Goal: Task Accomplishment & Management: Complete application form

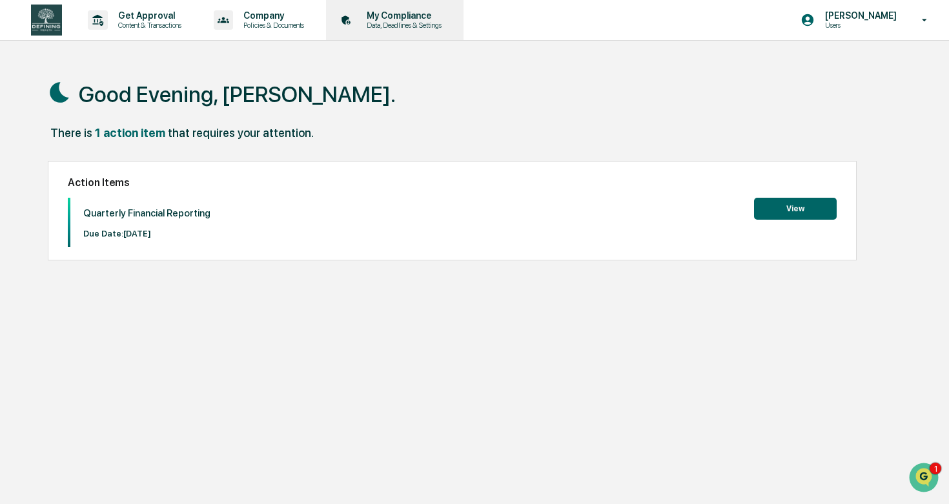
click at [416, 25] on p "Data, Deadlines & Settings" at bounding box center [402, 25] width 92 height 9
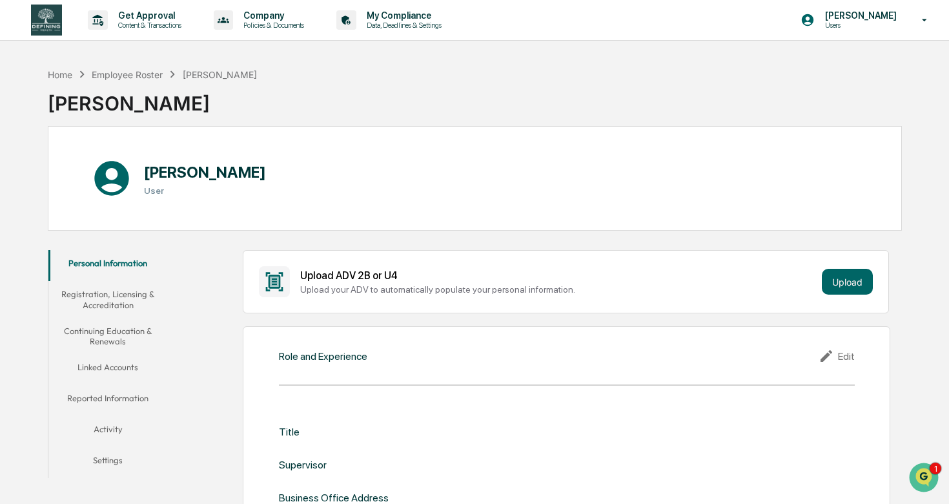
click at [127, 365] on button "Linked Accounts" at bounding box center [107, 369] width 119 height 31
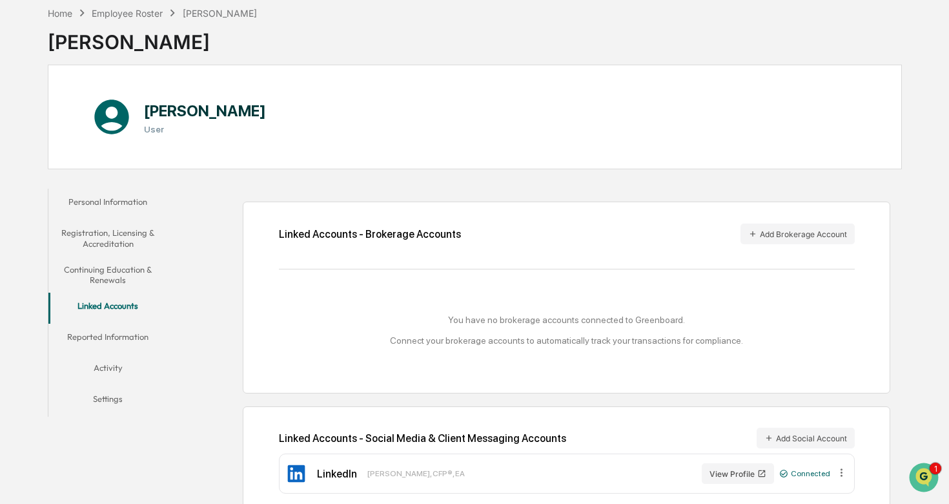
scroll to position [79, 0]
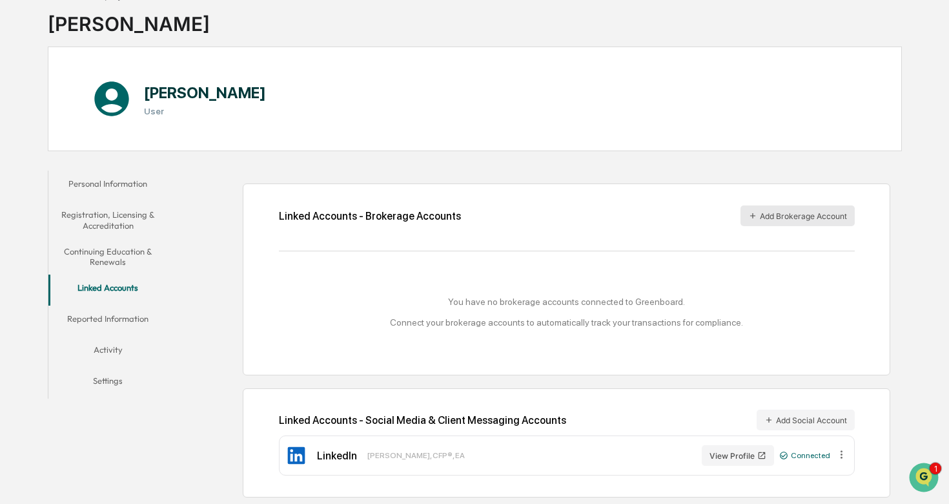
click at [775, 220] on button "Add Brokerage Account" at bounding box center [798, 215] width 114 height 21
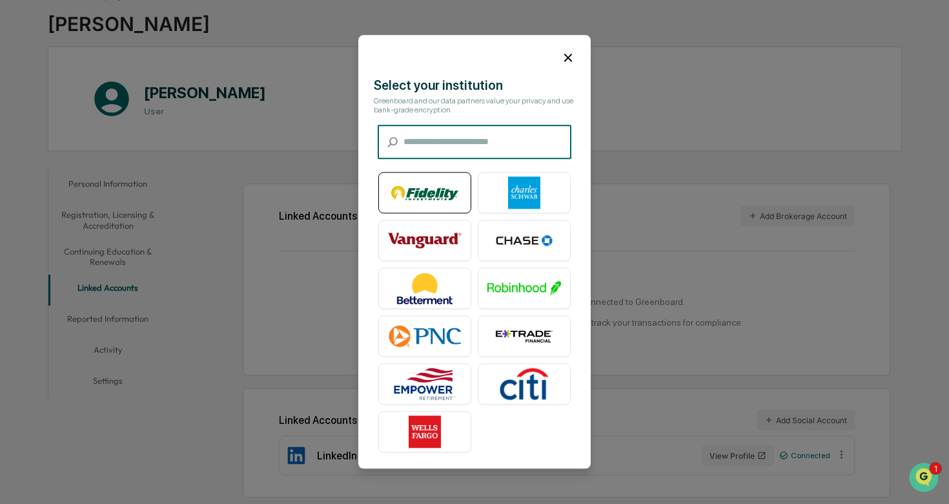
click at [445, 194] on img at bounding box center [425, 193] width 74 height 32
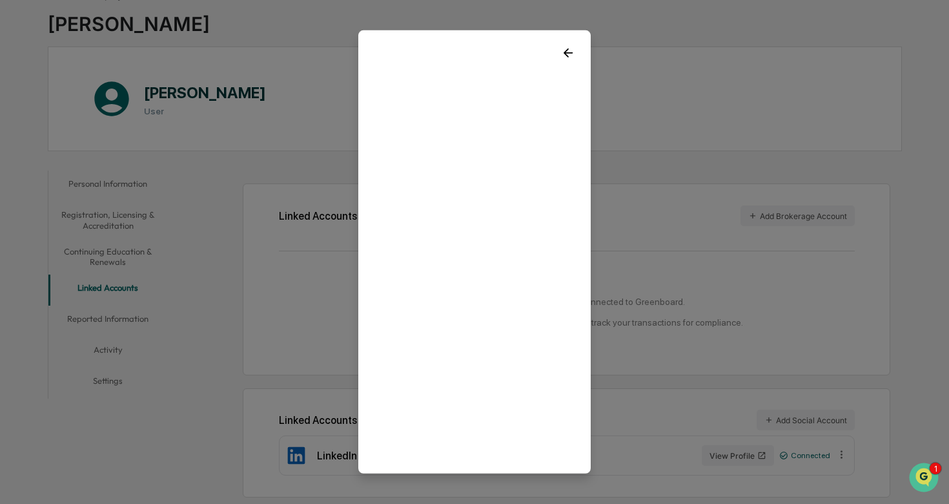
click at [568, 57] on icon at bounding box center [568, 53] width 14 height 14
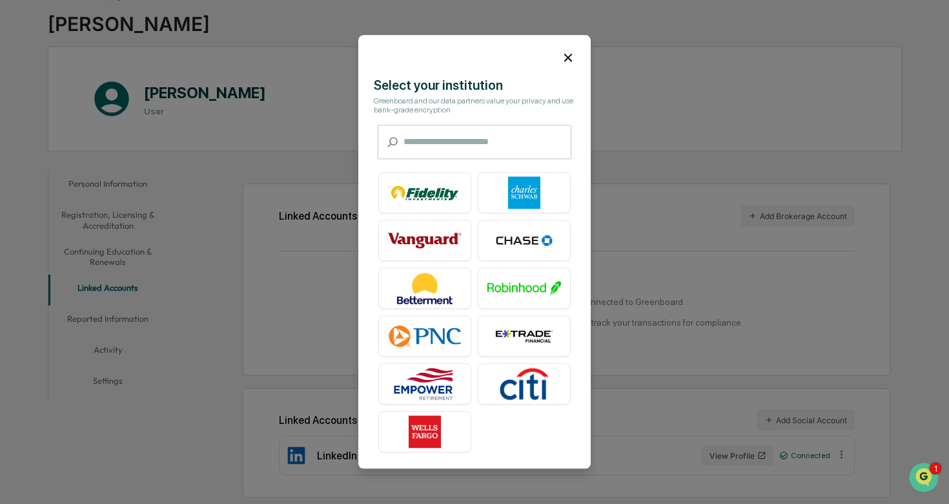
click at [568, 57] on icon at bounding box center [568, 58] width 8 height 8
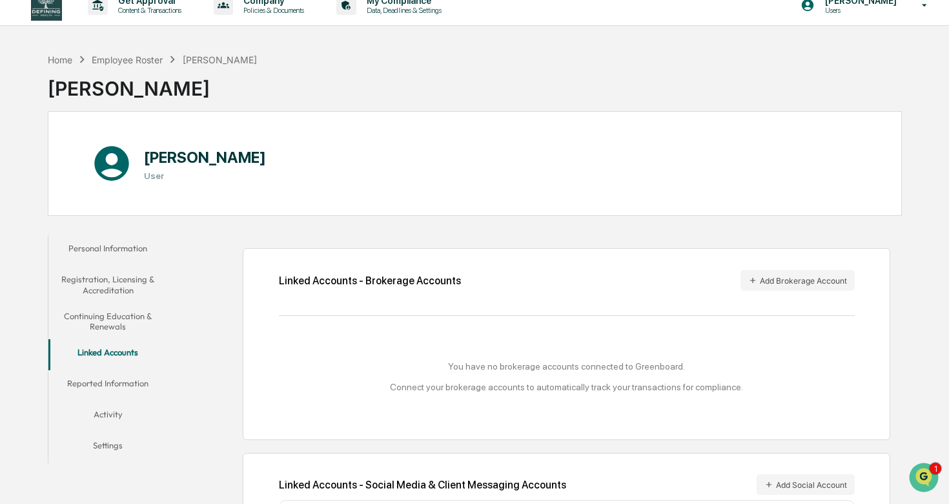
scroll to position [0, 0]
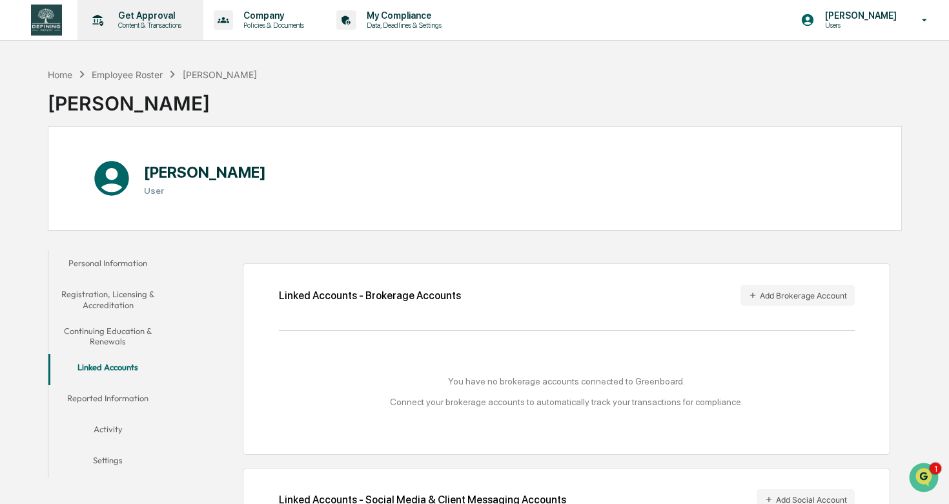
click at [172, 21] on p "Content & Transactions" at bounding box center [148, 25] width 80 height 9
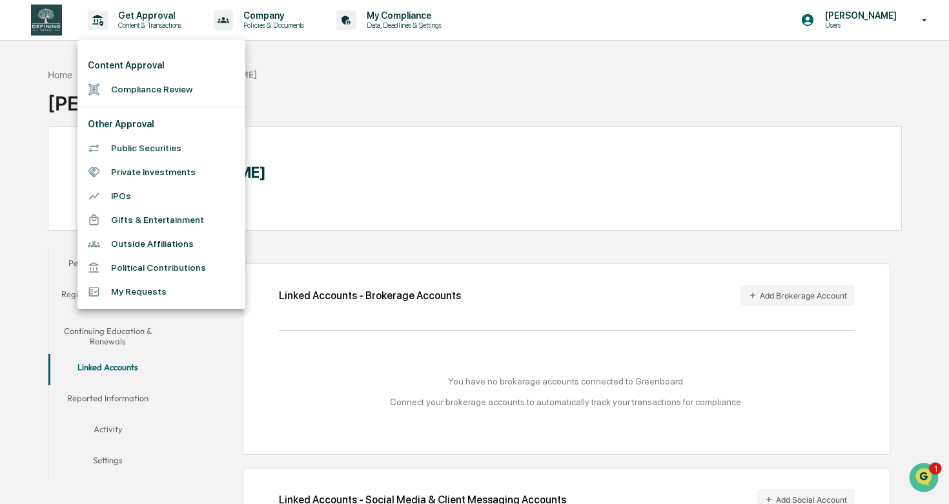
click at [41, 21] on div at bounding box center [474, 252] width 949 height 504
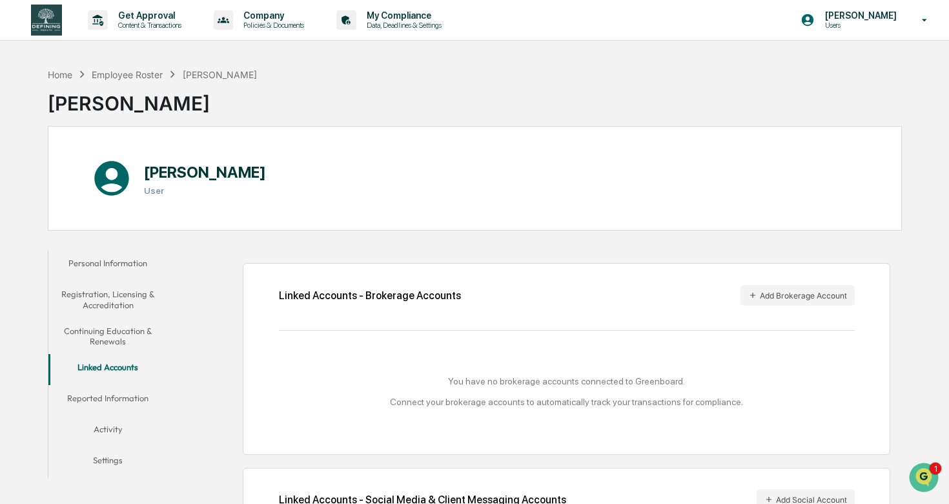
click at [41, 21] on div "Content Approval Compliance Review Other Approval Public Securities Private Inv…" at bounding box center [474, 252] width 949 height 504
click at [870, 18] on p "[PERSON_NAME]" at bounding box center [859, 15] width 88 height 10
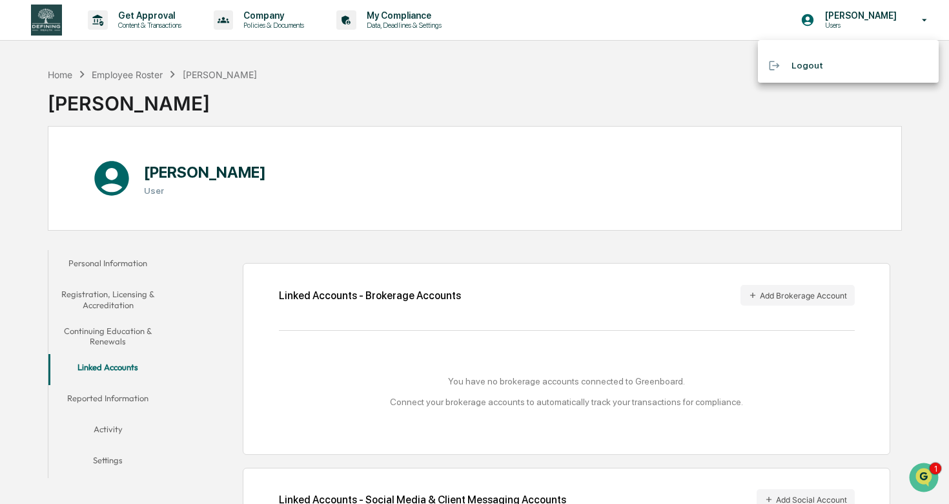
click at [659, 68] on div at bounding box center [474, 252] width 949 height 504
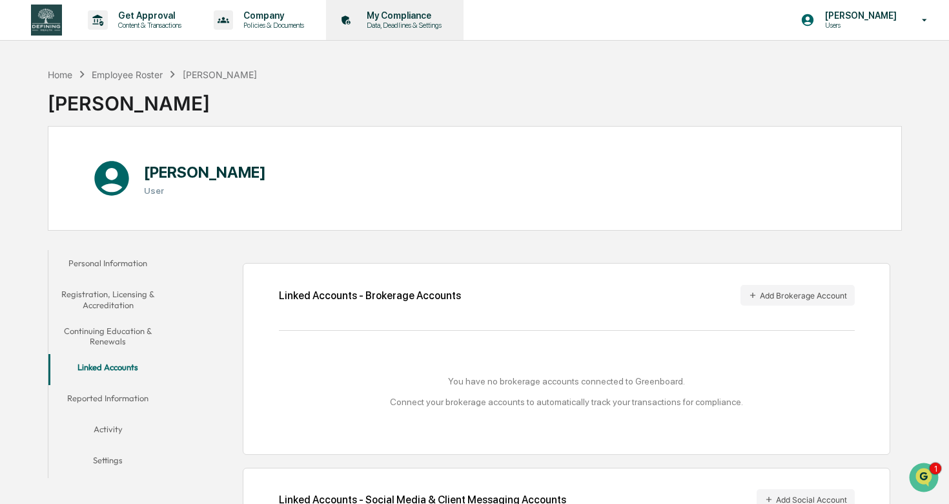
click at [456, 36] on div "My Compliance Data, Deadlines & Settings" at bounding box center [393, 20] width 125 height 40
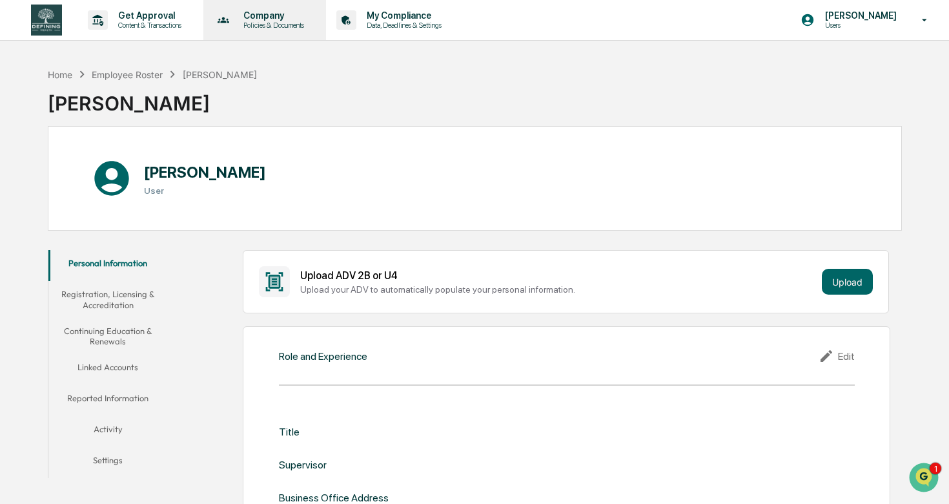
click at [311, 28] on p "Policies & Documents" at bounding box center [271, 25] width 77 height 9
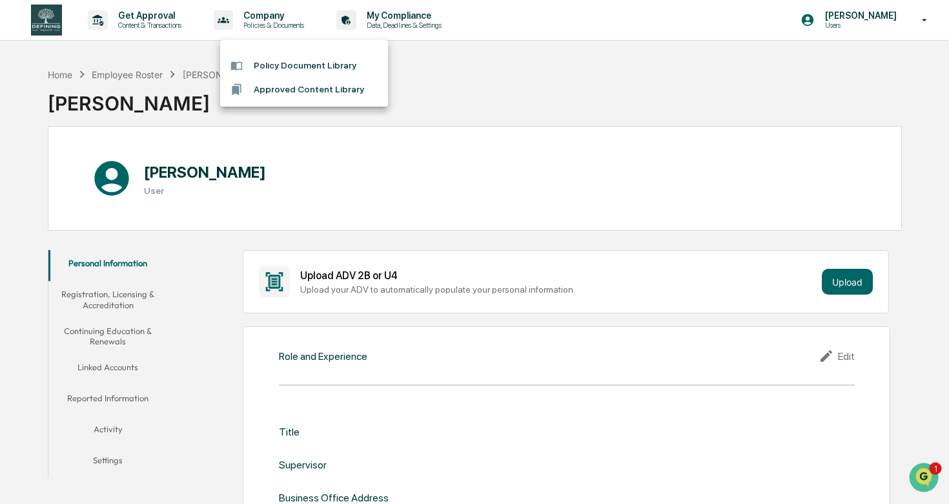
click at [199, 24] on div at bounding box center [474, 252] width 949 height 504
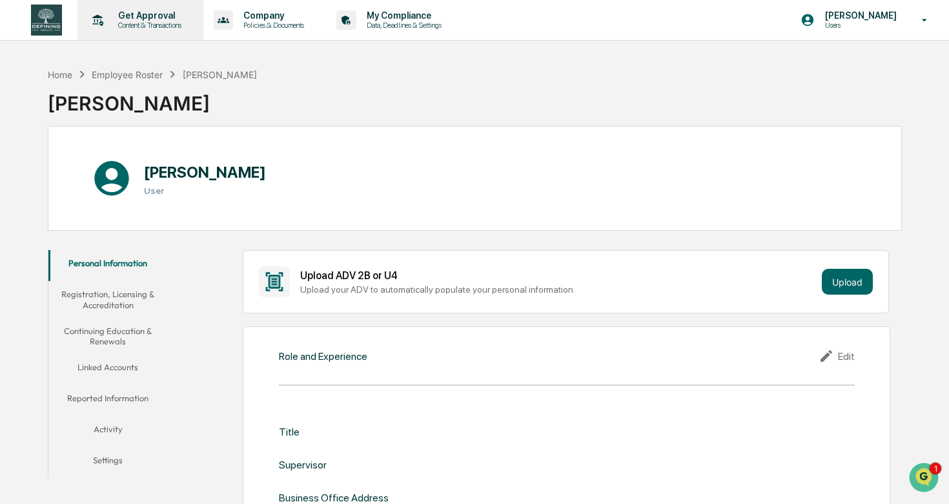
click at [157, 20] on p "Get Approval" at bounding box center [148, 15] width 80 height 10
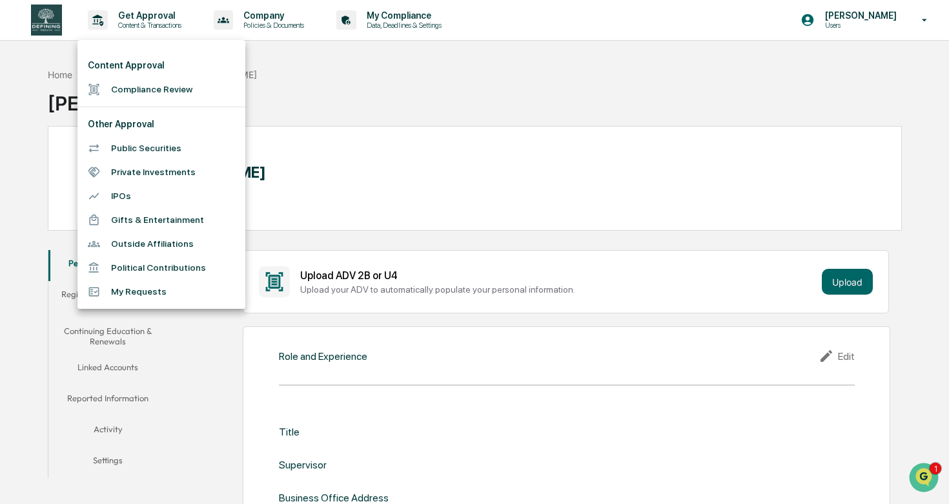
click at [314, 170] on div at bounding box center [474, 252] width 949 height 504
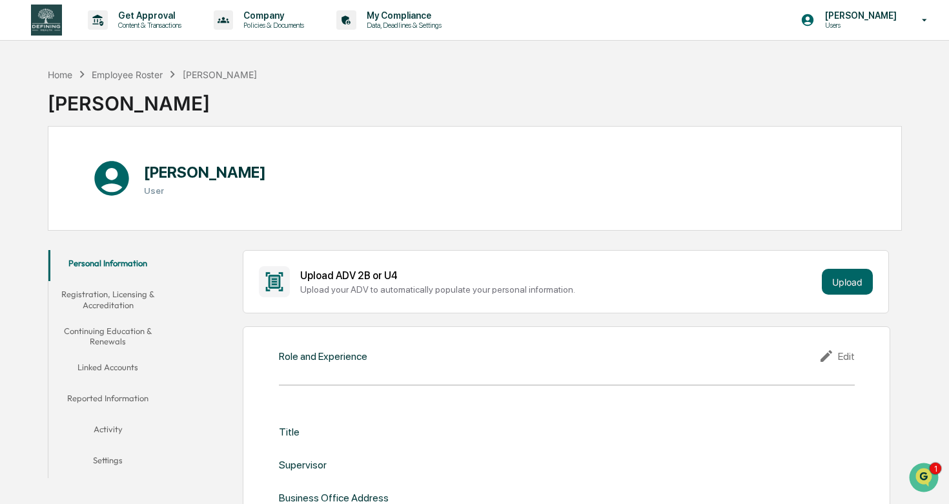
click at [46, 21] on img at bounding box center [46, 20] width 31 height 31
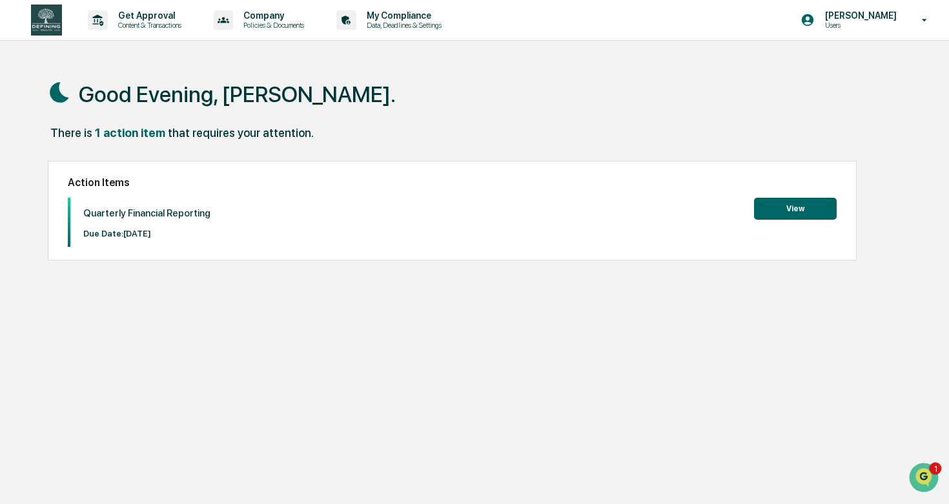
click at [807, 208] on button "View" at bounding box center [795, 209] width 83 height 22
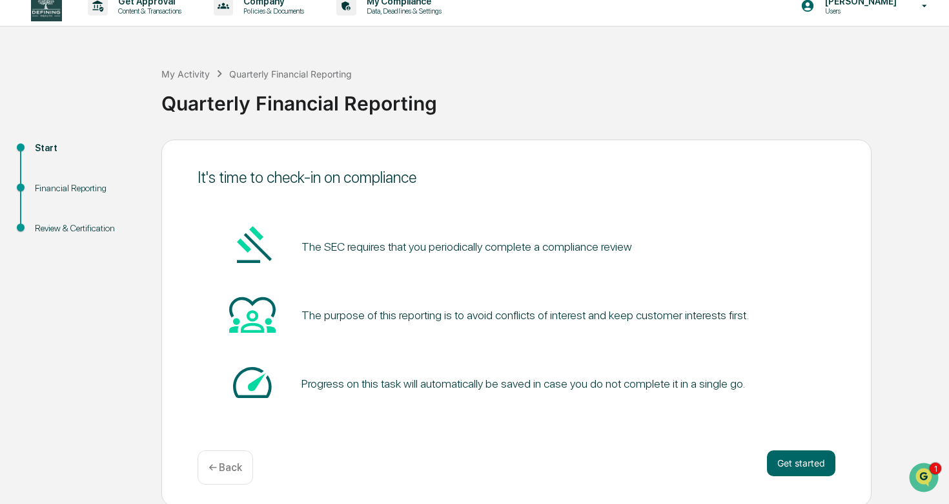
scroll to position [17, 0]
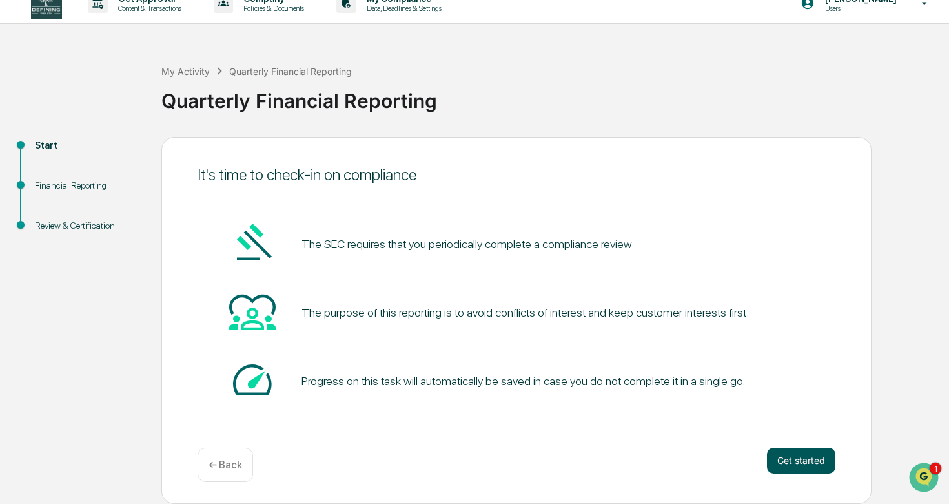
click at [785, 454] on button "Get started" at bounding box center [801, 460] width 68 height 26
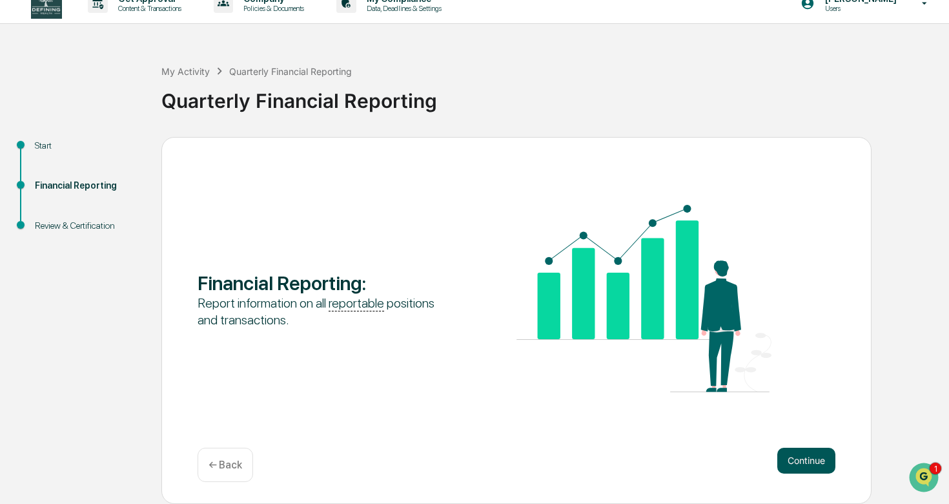
click at [791, 459] on button "Continue" at bounding box center [806, 460] width 58 height 26
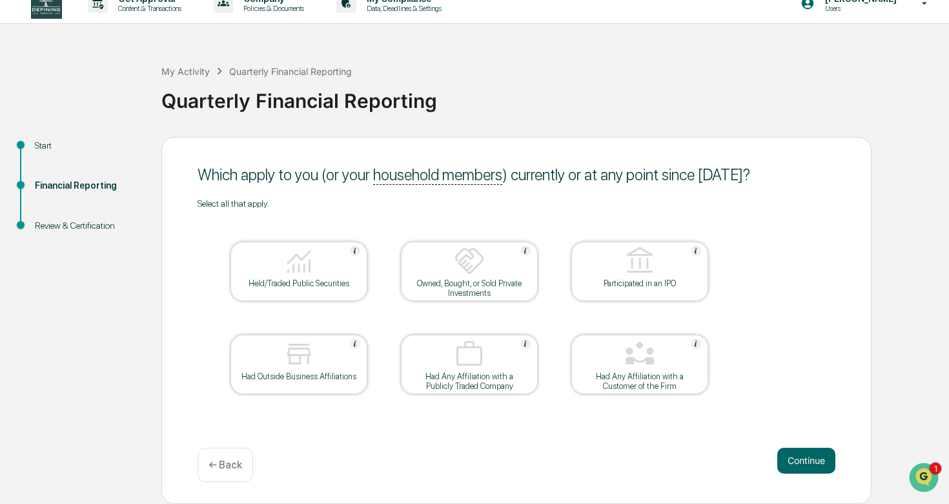
click at [360, 293] on div "Held/Traded Public Securities" at bounding box center [299, 270] width 137 height 59
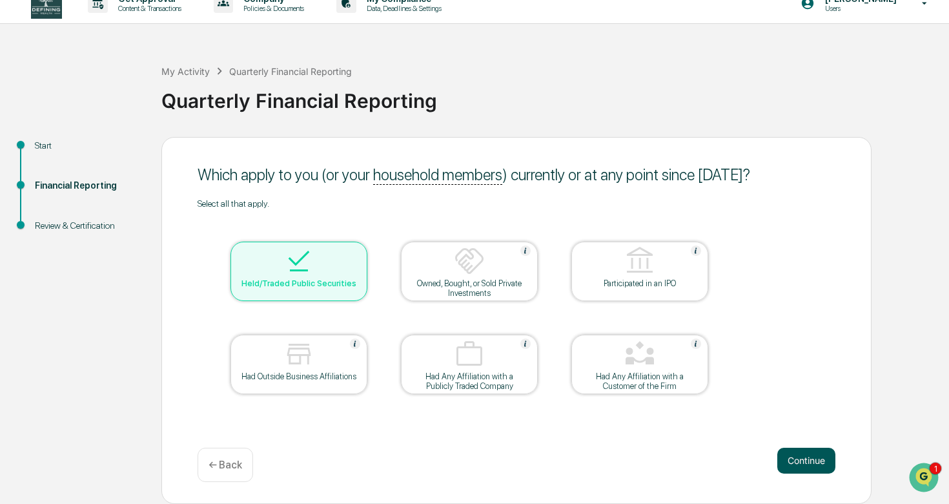
click at [806, 470] on button "Continue" at bounding box center [806, 460] width 58 height 26
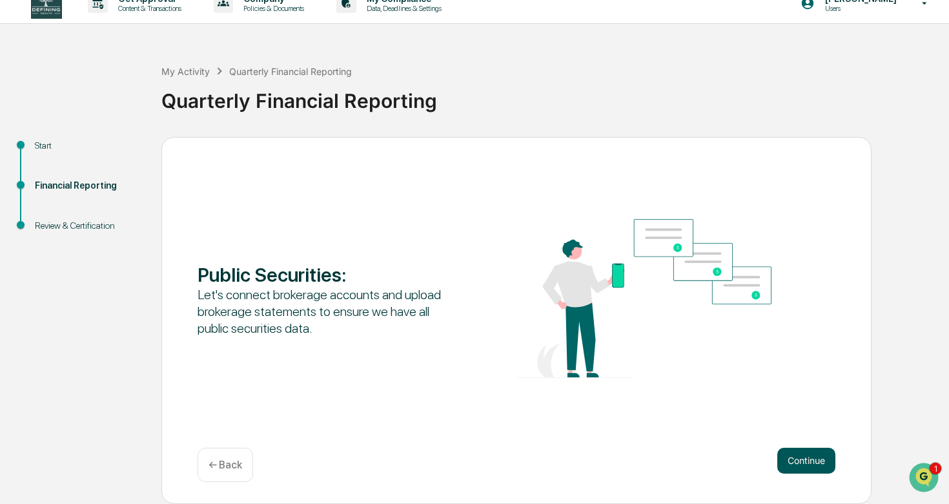
click at [785, 455] on button "Continue" at bounding box center [806, 460] width 58 height 26
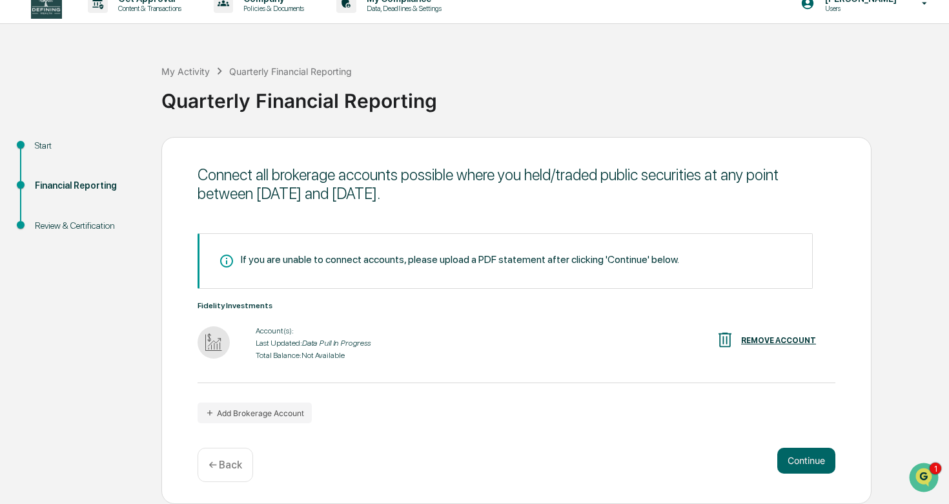
click at [750, 337] on div "REMOVE ACCOUNT" at bounding box center [778, 340] width 75 height 9
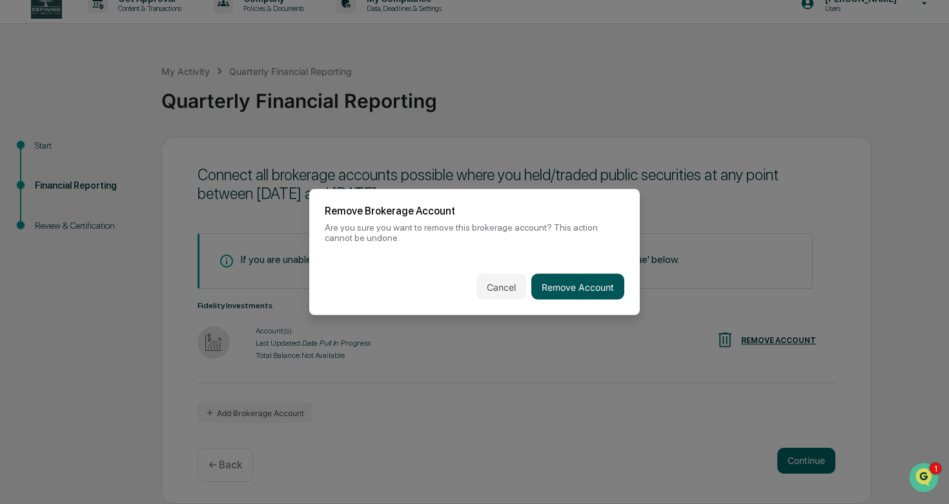
click at [601, 287] on button "Remove Account" at bounding box center [577, 287] width 93 height 26
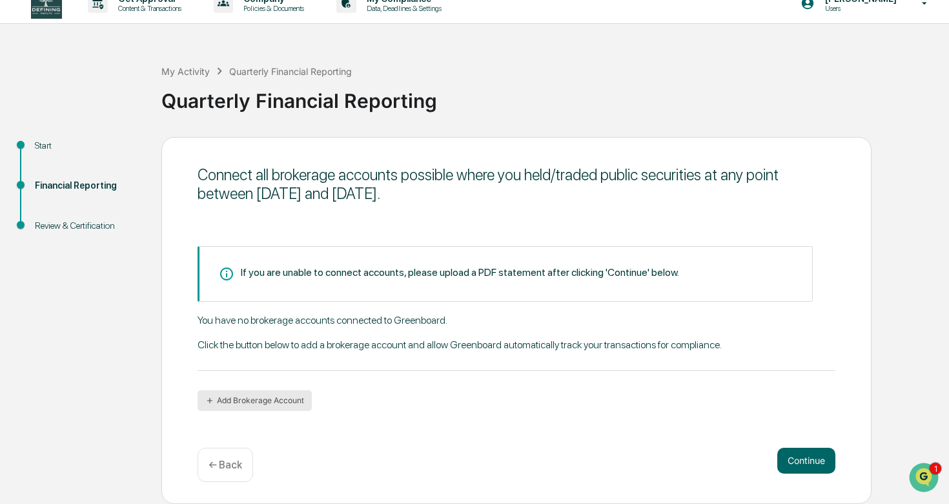
click at [295, 399] on button "Add Brokerage Account" at bounding box center [255, 400] width 114 height 21
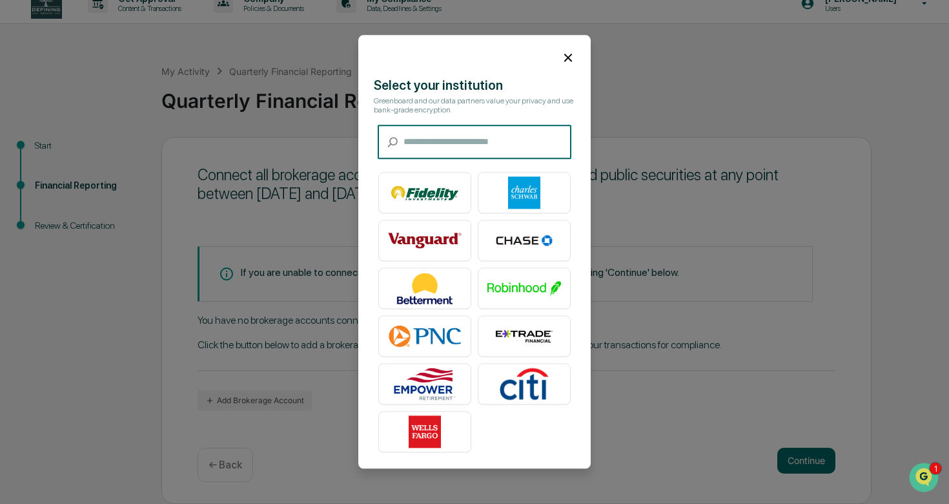
click at [491, 149] on input "text" at bounding box center [488, 142] width 168 height 34
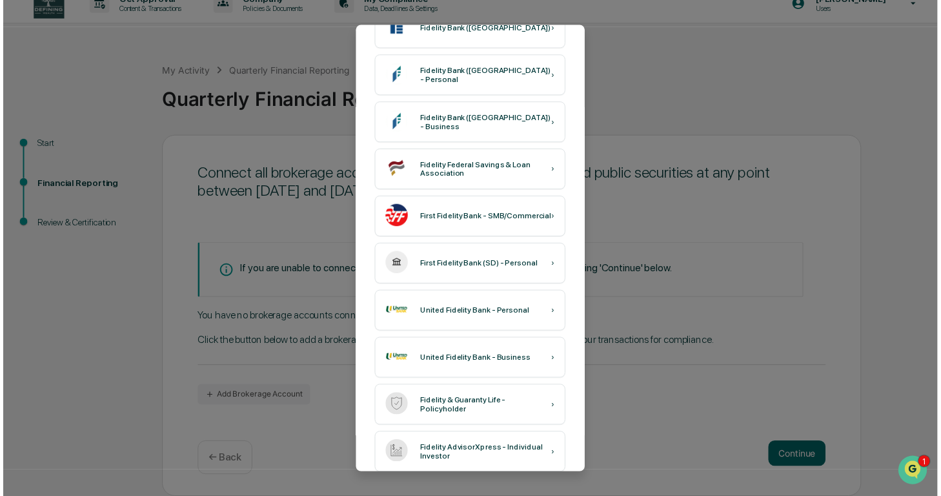
scroll to position [0, 0]
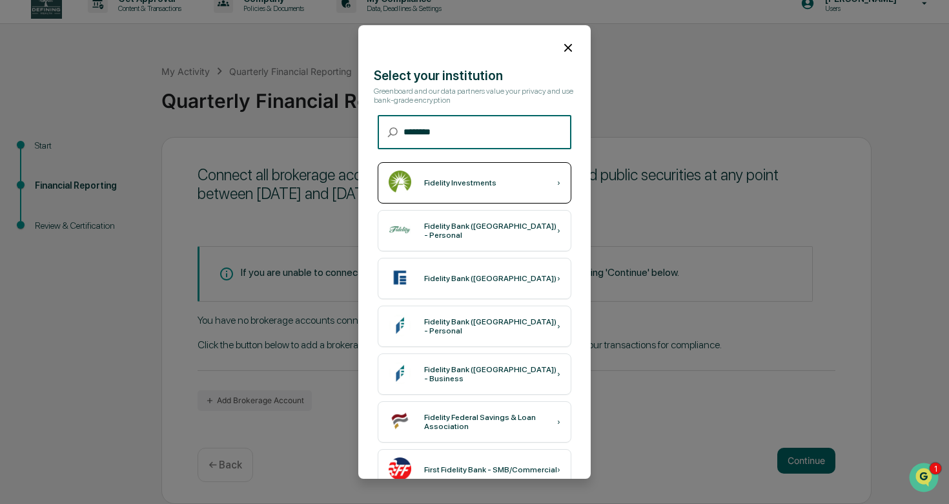
type input "********"
click at [540, 189] on div "Fidelity Investments ›" at bounding box center [475, 182] width 194 height 41
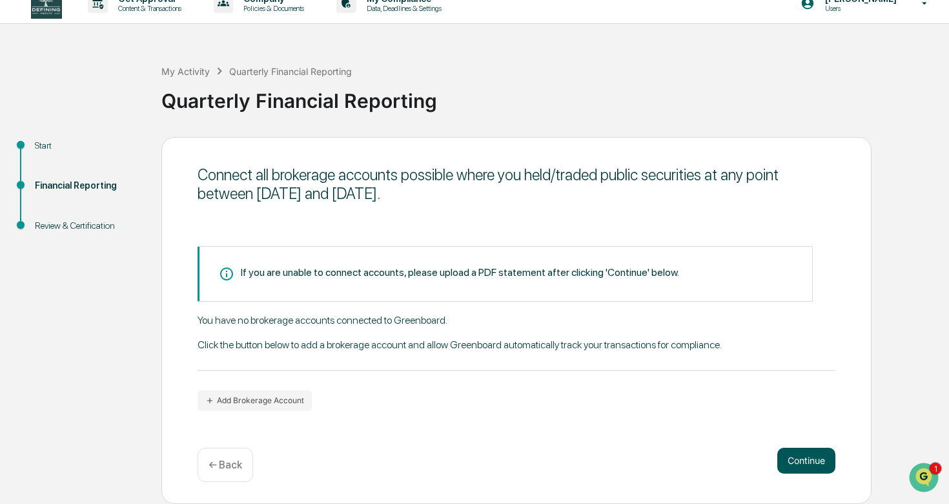
click at [810, 467] on button "Continue" at bounding box center [806, 460] width 58 height 26
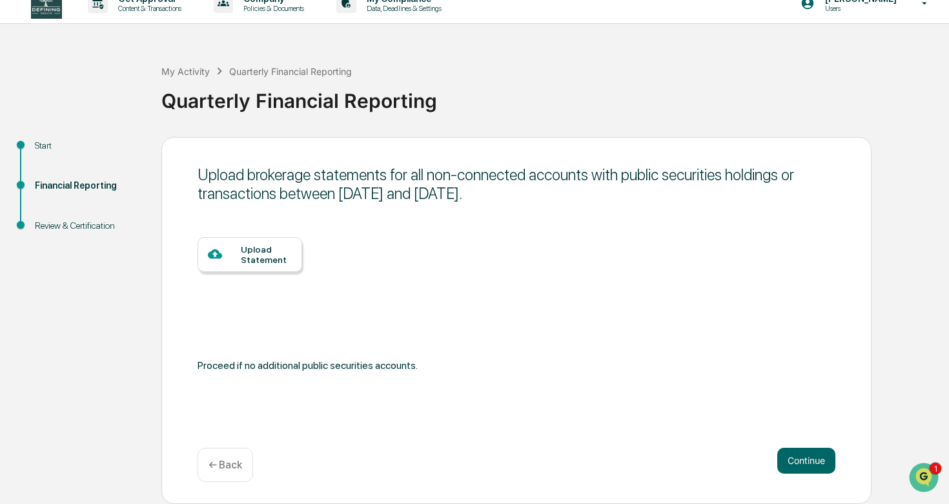
click at [227, 274] on div "Upload Statement" at bounding box center [517, 296] width 638 height 119
click at [235, 264] on div "Upload Statement" at bounding box center [250, 254] width 105 height 35
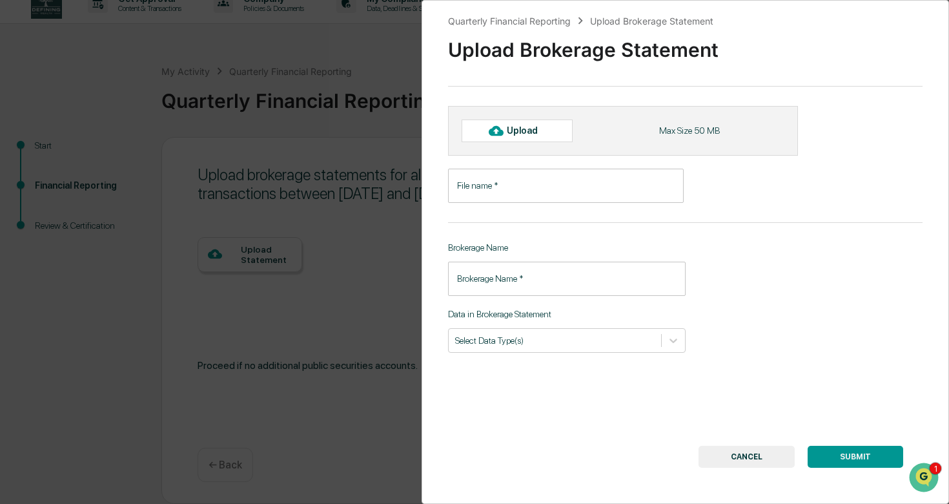
click at [540, 130] on div "Upload" at bounding box center [528, 130] width 42 height 10
click at [546, 130] on div "Upload" at bounding box center [528, 130] width 42 height 10
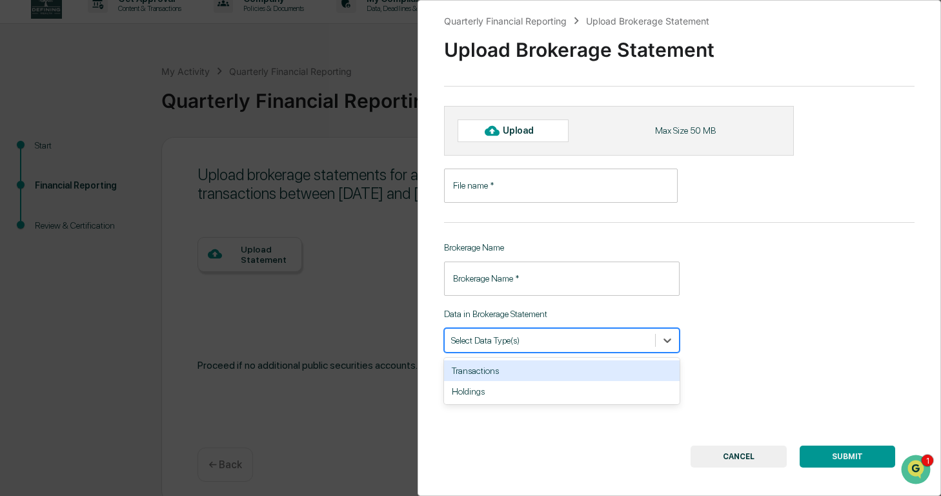
click at [613, 345] on div at bounding box center [550, 340] width 198 height 12
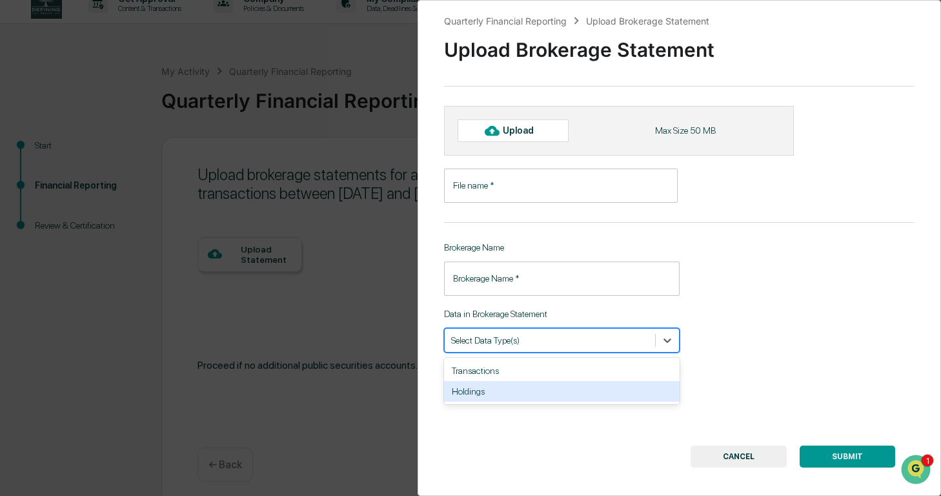
click at [610, 389] on div "Holdings" at bounding box center [562, 391] width 236 height 21
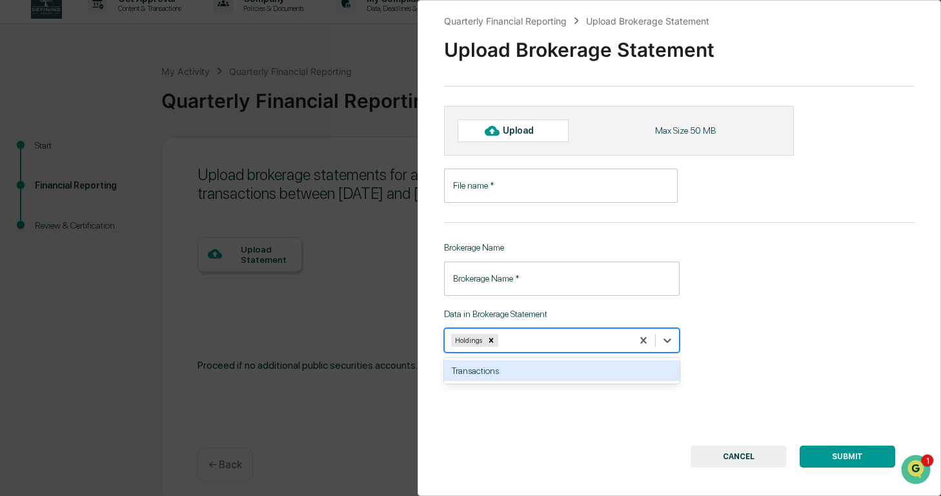
click at [612, 373] on div "Transactions" at bounding box center [562, 370] width 236 height 21
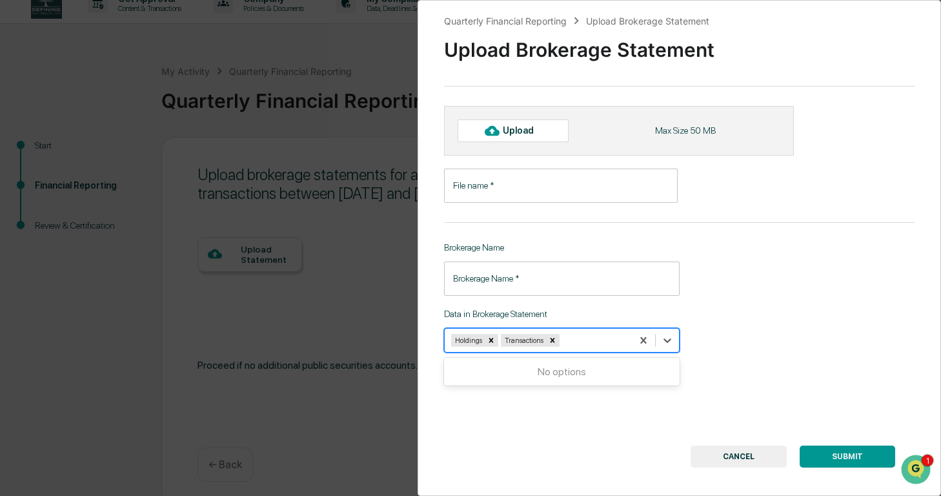
click at [727, 364] on div "Quarterly Financial Reporting Upload Brokerage Statement Upload Brokerage State…" at bounding box center [680, 248] width 524 height 496
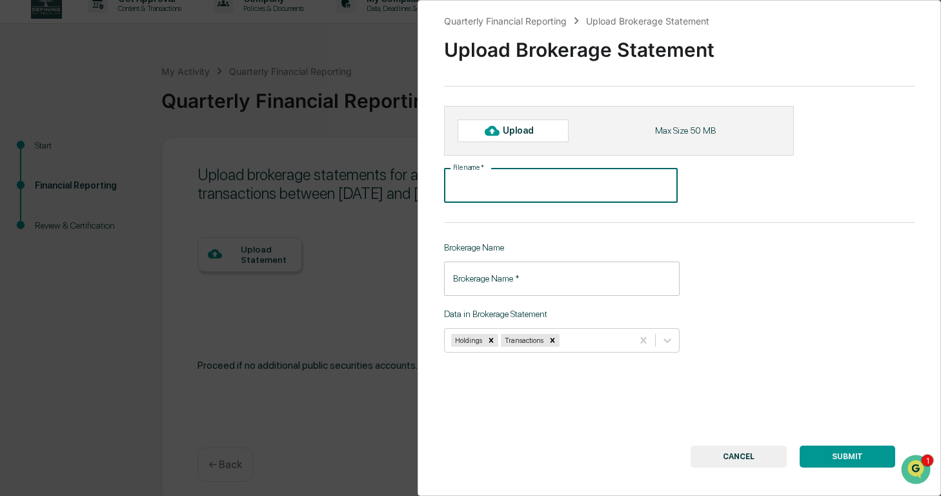
click at [580, 187] on input "File name   *" at bounding box center [561, 186] width 234 height 34
click at [542, 134] on div "Upload" at bounding box center [524, 130] width 42 height 10
type input "**********"
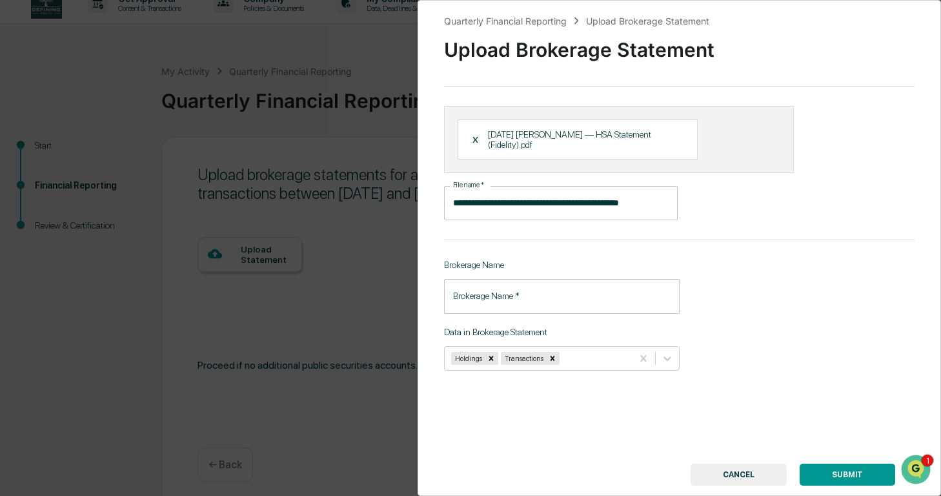
click at [587, 296] on input "Brokerage Name   *" at bounding box center [562, 296] width 236 height 34
type input "********"
click at [832, 470] on button "SUBMIT" at bounding box center [848, 475] width 96 height 22
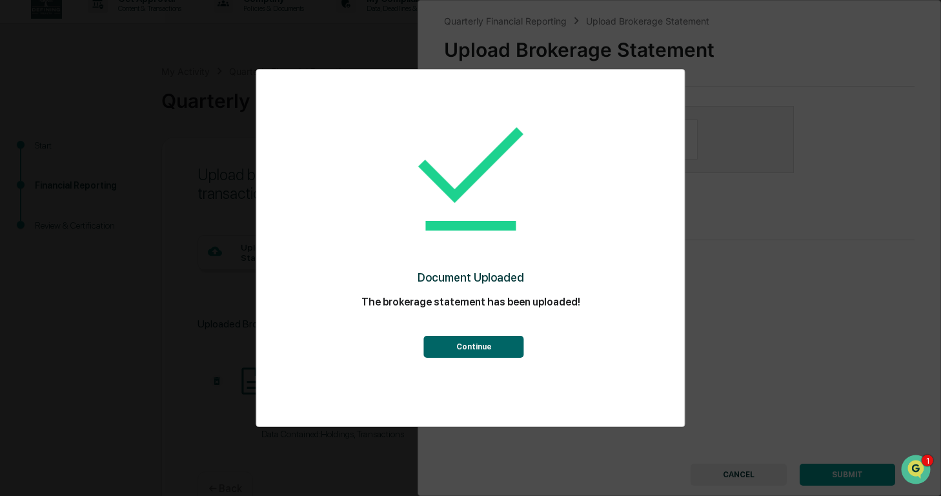
click at [497, 336] on button "Continue" at bounding box center [474, 347] width 100 height 22
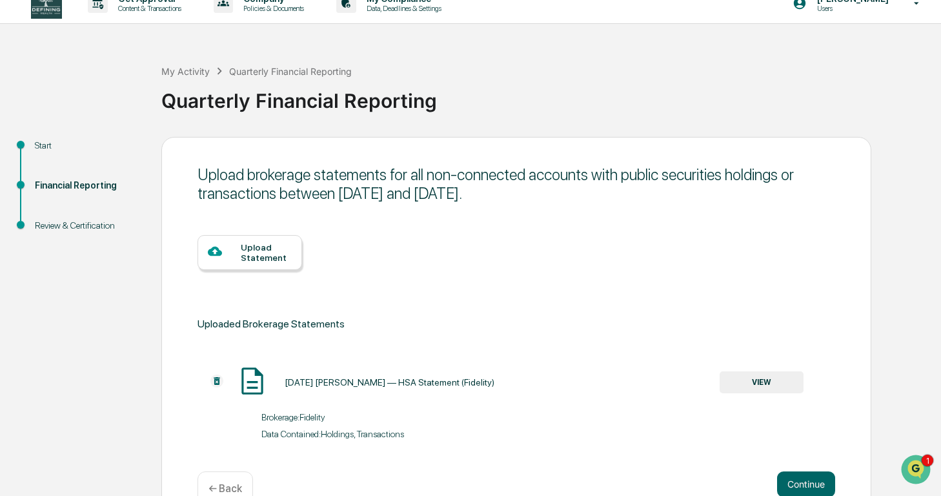
click at [287, 252] on div "Upload Statement" at bounding box center [266, 252] width 51 height 21
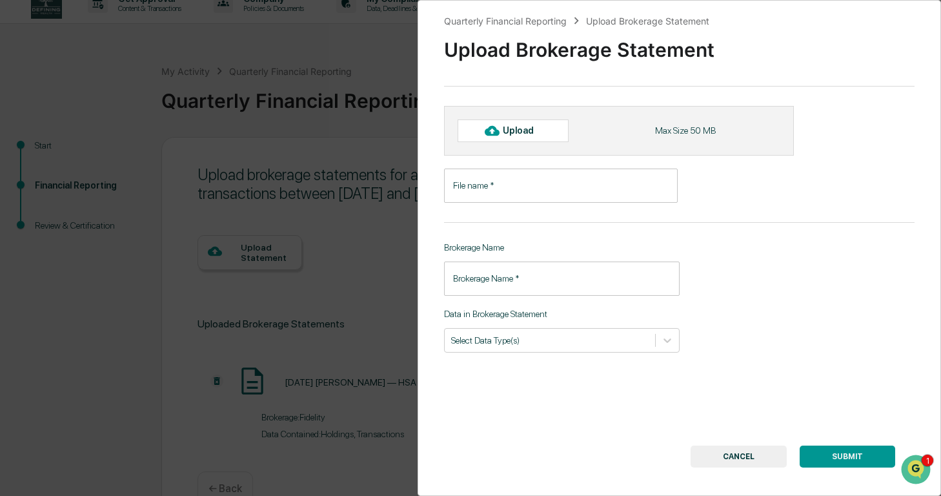
click at [546, 185] on input "File name   *" at bounding box center [561, 186] width 234 height 34
click at [538, 136] on div "Upload" at bounding box center [524, 130] width 42 height 10
type input "**********"
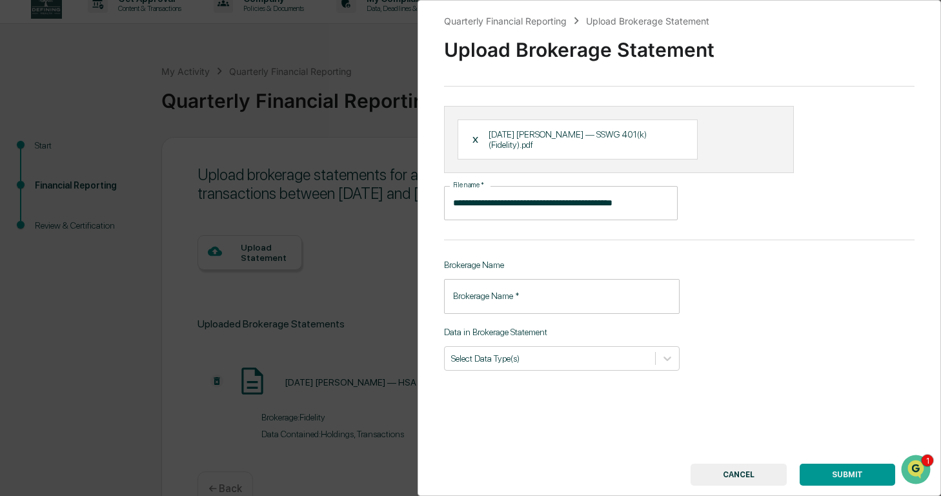
click at [605, 294] on input "Brokerage Name   *" at bounding box center [562, 296] width 236 height 34
type input "********"
click at [626, 354] on div at bounding box center [550, 358] width 198 height 12
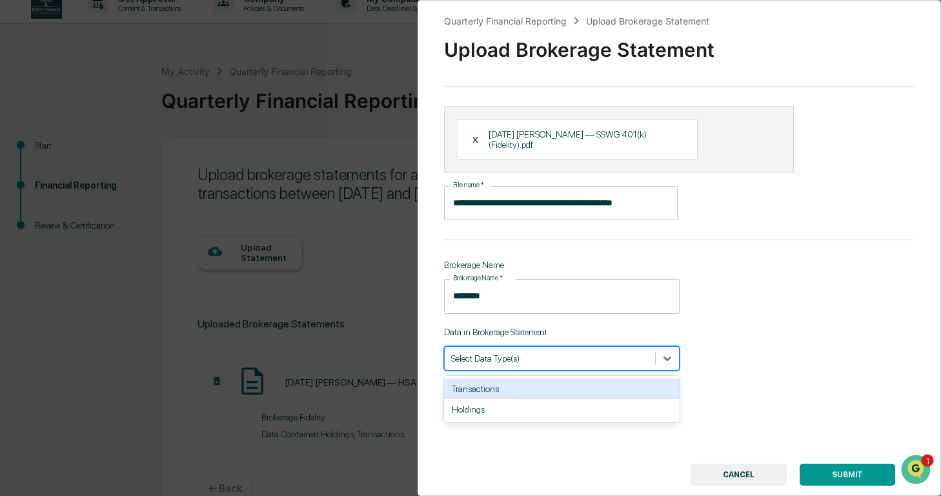
click at [583, 390] on div "Transactions" at bounding box center [562, 388] width 236 height 21
click at [580, 391] on div "Holdings" at bounding box center [562, 388] width 236 height 21
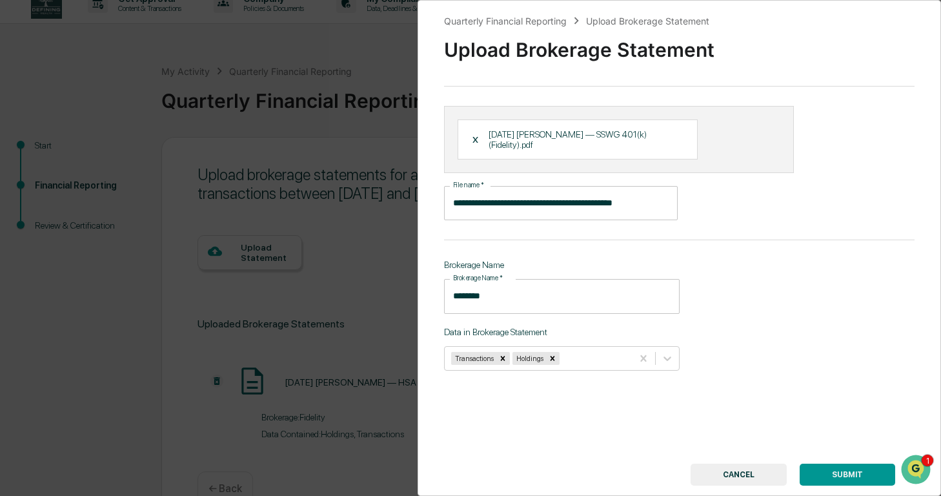
click at [840, 477] on button "SUBMIT" at bounding box center [848, 475] width 96 height 22
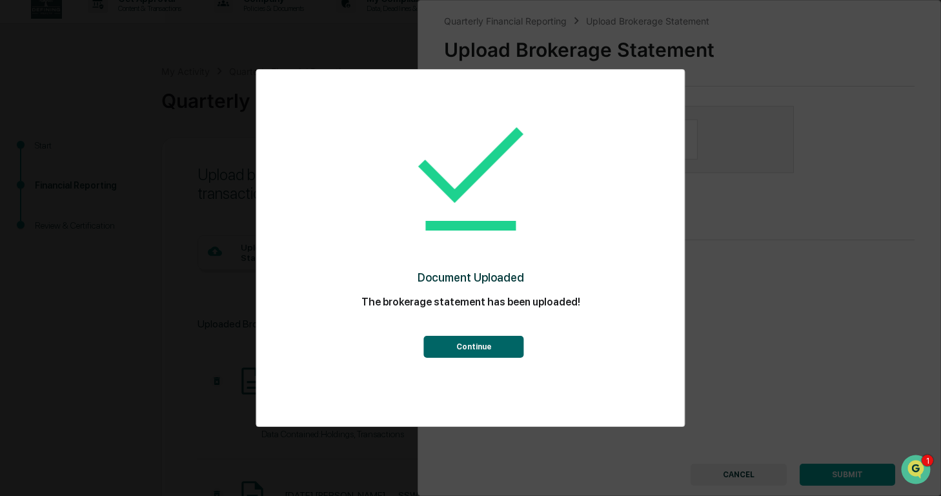
click at [511, 349] on button "Continue" at bounding box center [474, 347] width 100 height 22
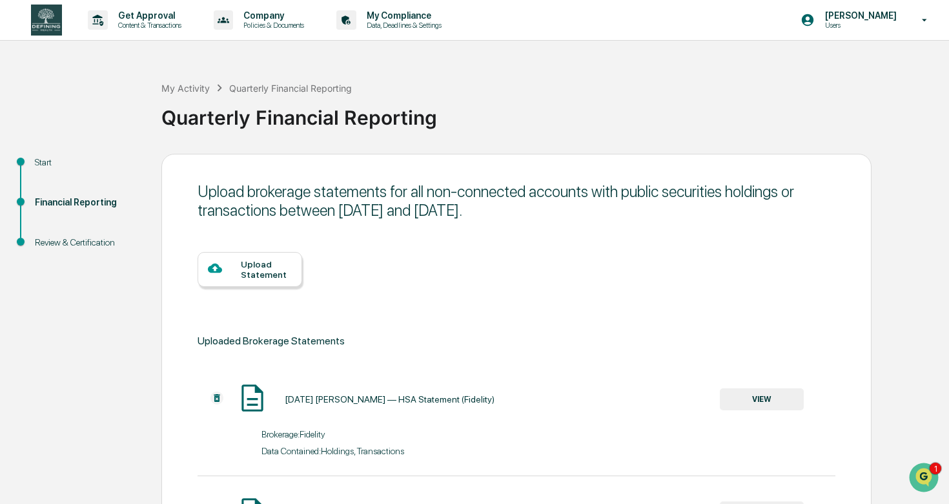
click at [236, 274] on div at bounding box center [224, 269] width 33 height 16
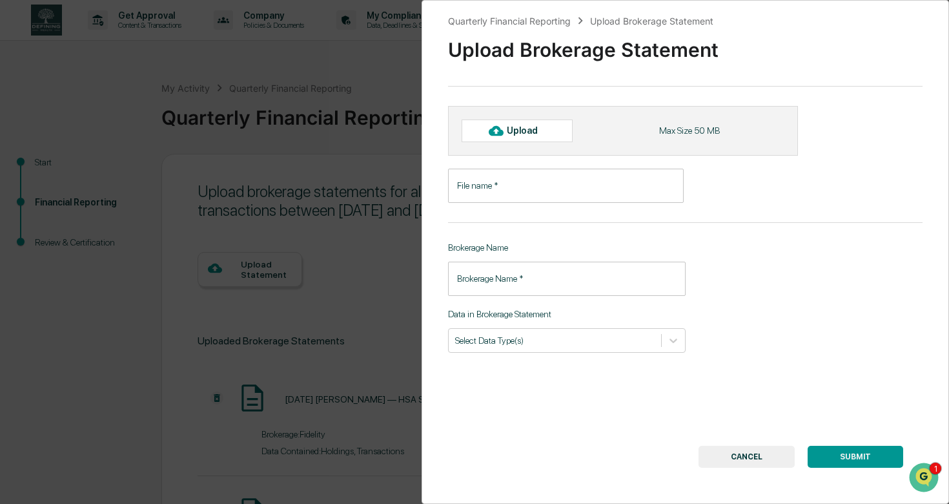
click at [496, 143] on div "Upload Max Size 50 MB" at bounding box center [623, 130] width 350 height 49
click at [497, 134] on icon at bounding box center [496, 131] width 14 height 10
type input "**********"
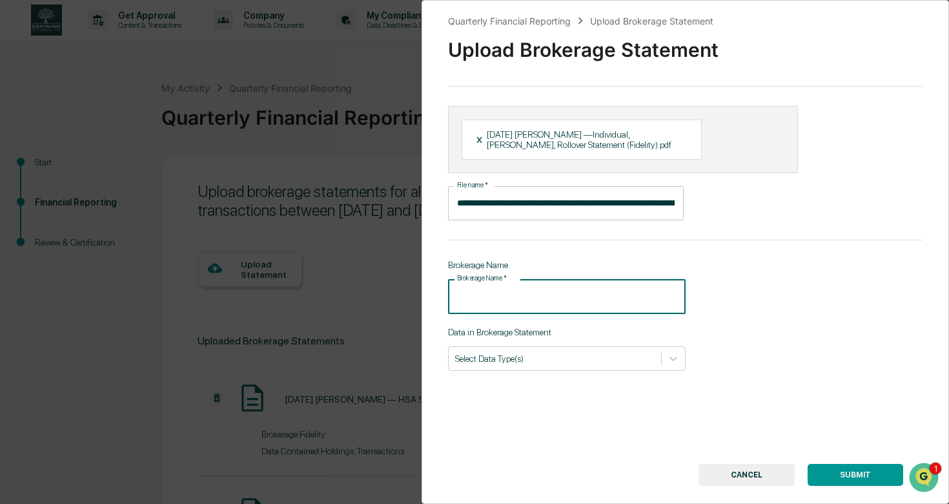
click at [574, 295] on input "Brokerage Name   *" at bounding box center [567, 296] width 238 height 34
type input "********"
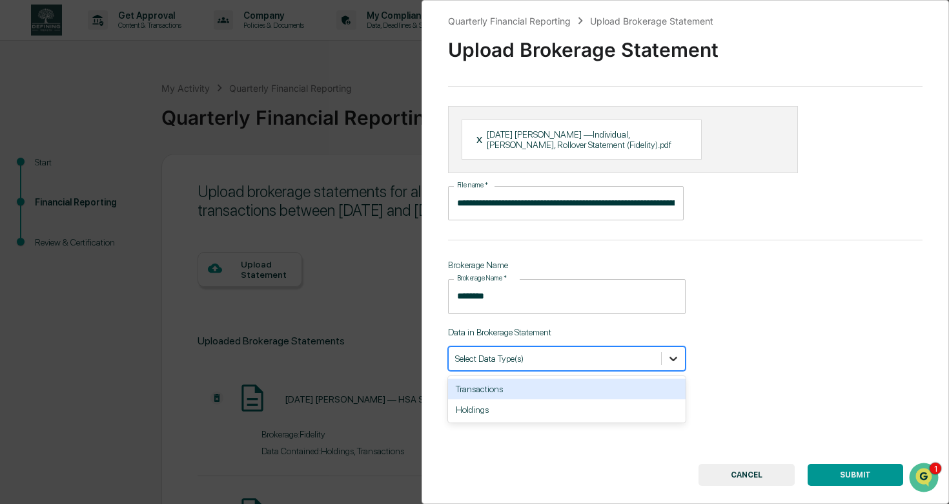
click at [668, 358] on icon at bounding box center [673, 358] width 13 height 13
click at [613, 391] on div "Transactions" at bounding box center [567, 388] width 238 height 21
click at [621, 393] on div "Holdings" at bounding box center [567, 388] width 238 height 21
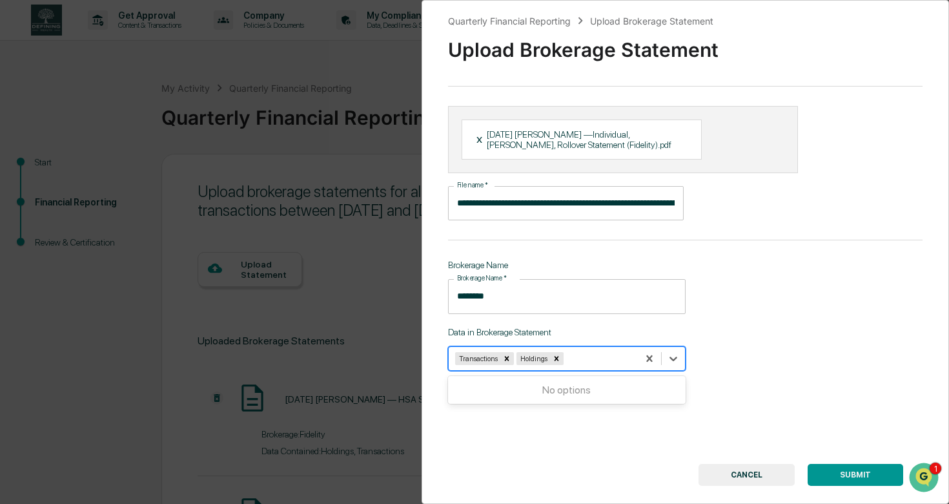
click at [844, 478] on button "SUBMIT" at bounding box center [856, 475] width 96 height 22
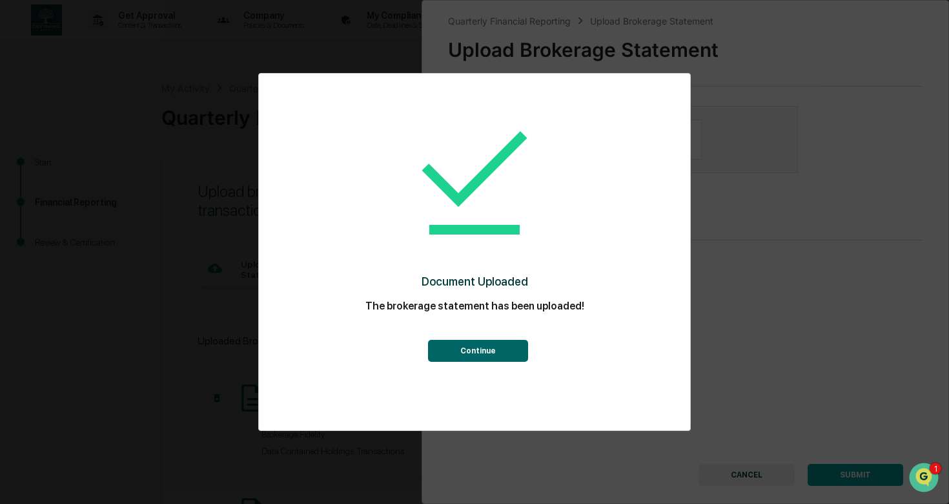
click at [514, 351] on button "Continue" at bounding box center [478, 351] width 100 height 22
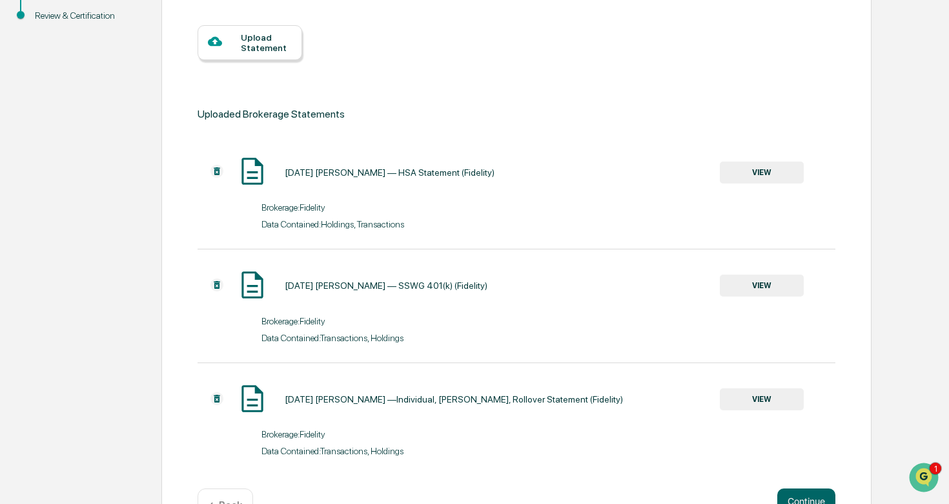
scroll to position [224, 0]
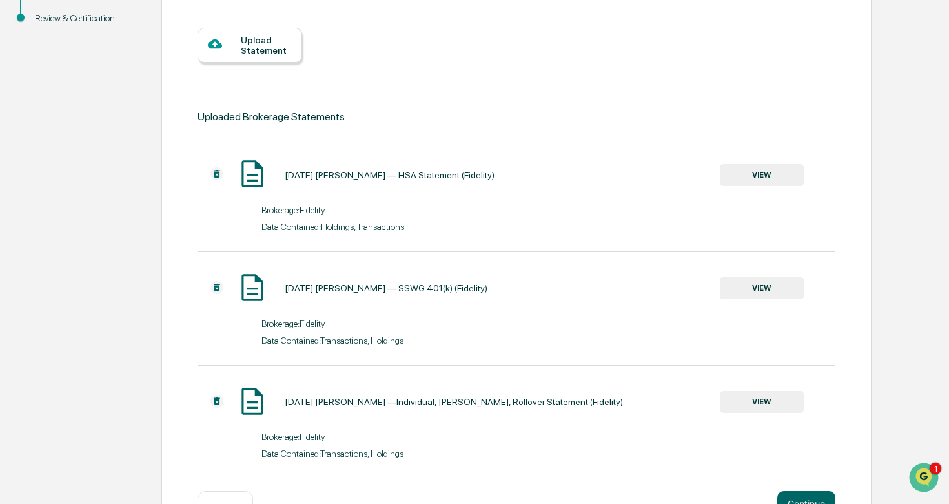
click at [274, 50] on div "Upload Statement" at bounding box center [266, 45] width 51 height 21
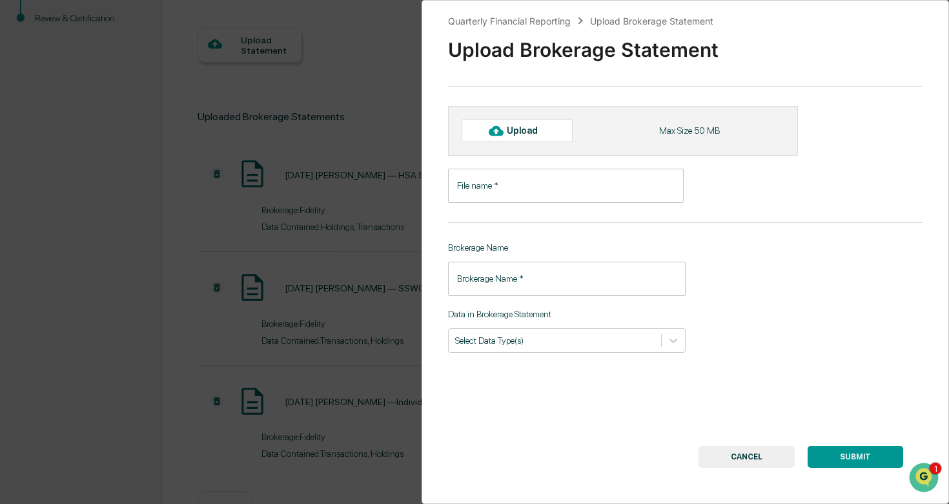
click at [507, 130] on div "Upload" at bounding box center [528, 130] width 42 height 10
type input "**********"
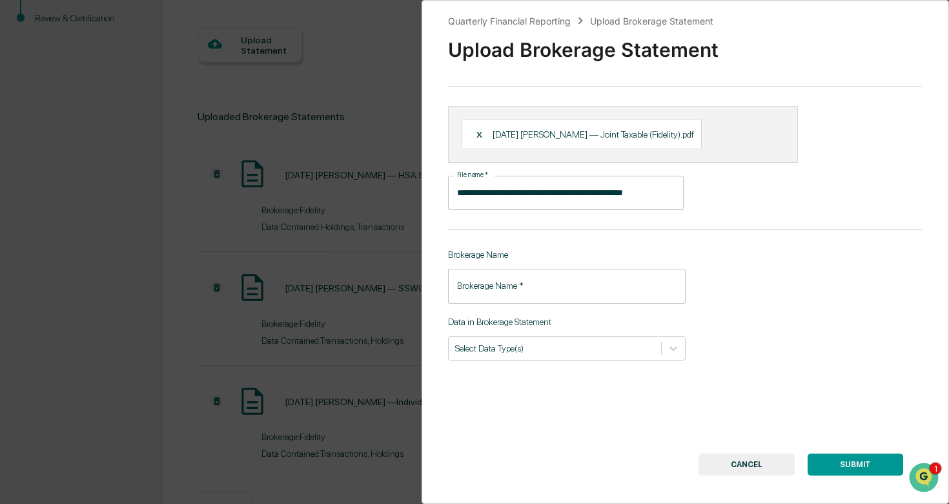
click at [636, 303] on input "Brokerage Name   *" at bounding box center [567, 286] width 238 height 34
type input "********"
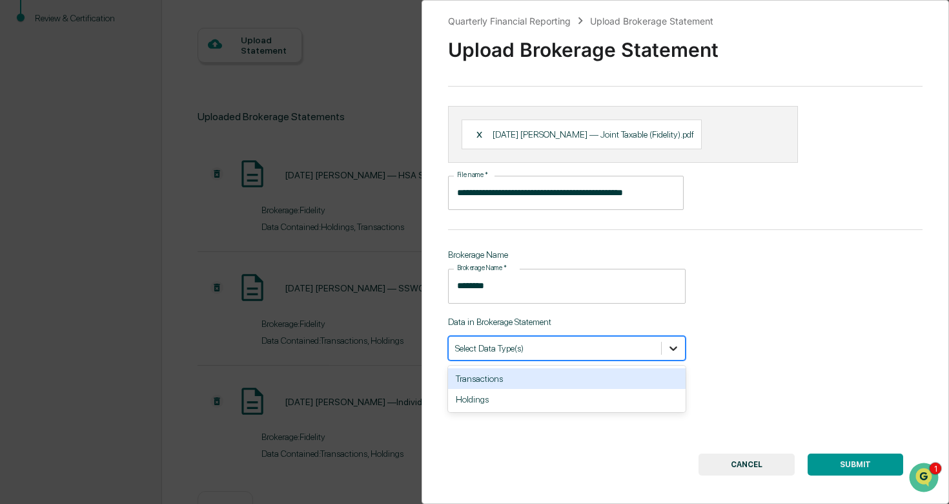
click at [662, 356] on div at bounding box center [673, 347] width 23 height 23
click at [633, 389] on div "Transactions" at bounding box center [567, 378] width 238 height 21
click at [630, 389] on div "Holdings" at bounding box center [567, 378] width 238 height 21
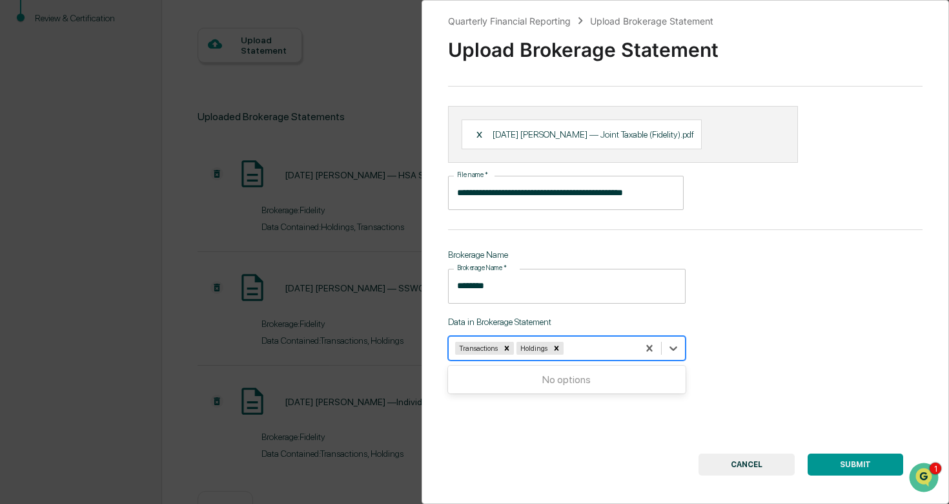
click at [850, 475] on button "SUBMIT" at bounding box center [856, 464] width 96 height 22
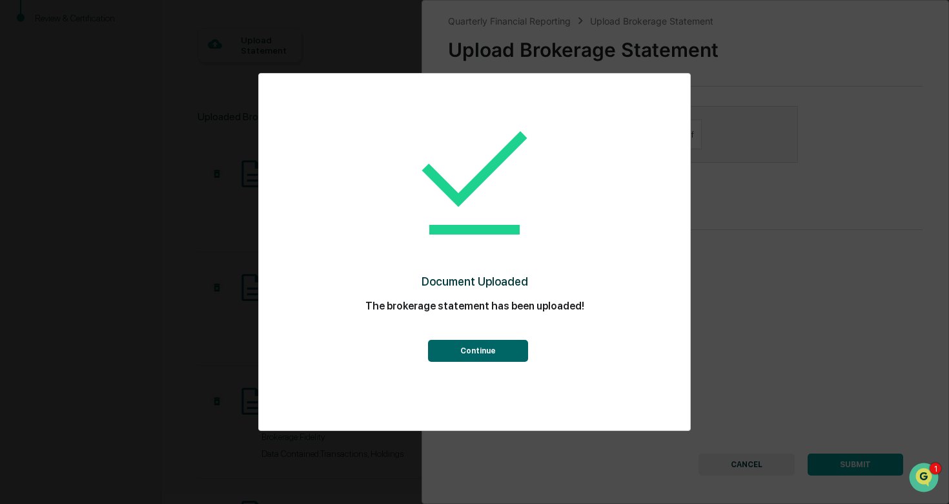
click at [509, 342] on button "Continue" at bounding box center [478, 351] width 100 height 22
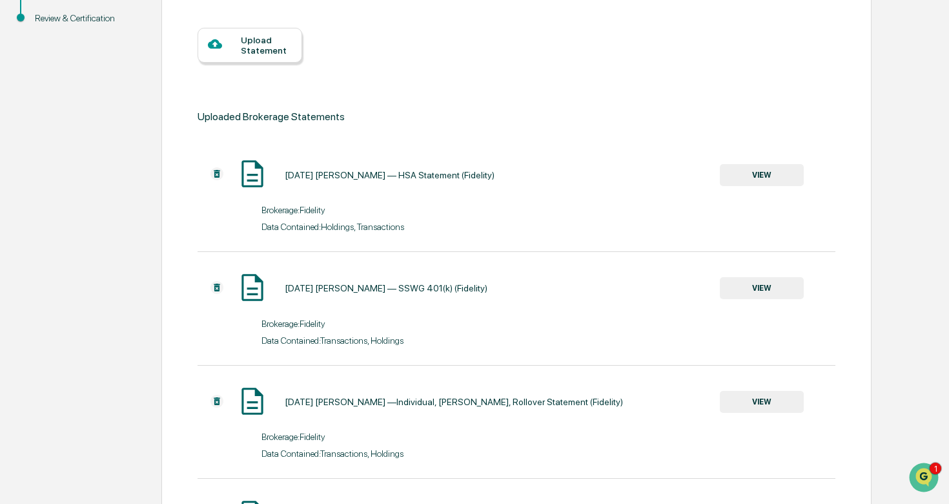
click at [269, 52] on div "Upload Statement" at bounding box center [266, 45] width 51 height 21
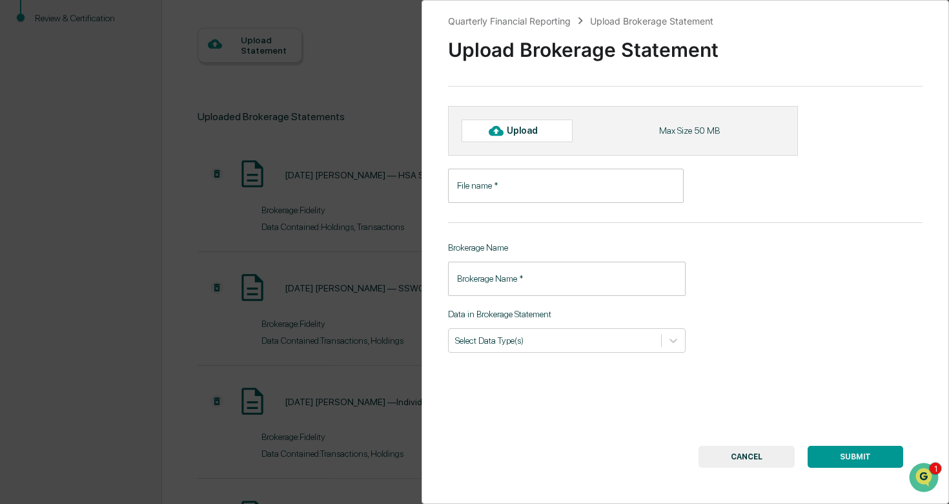
click at [538, 134] on div "Upload" at bounding box center [528, 130] width 42 height 10
type input "**********"
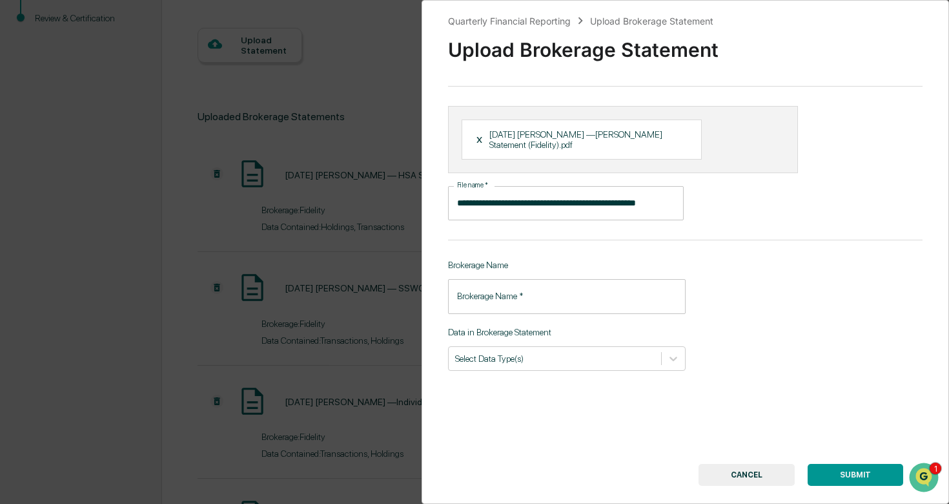
click at [602, 304] on input "Brokerage Name   *" at bounding box center [567, 296] width 238 height 34
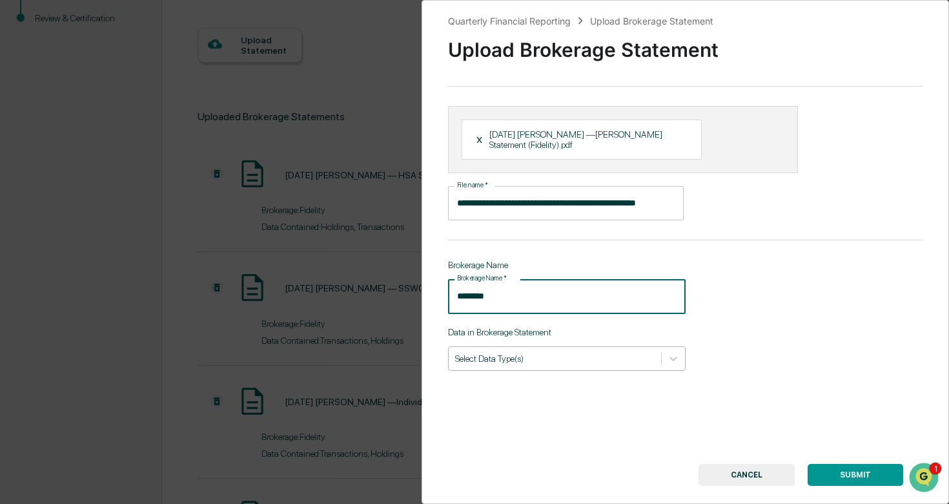
type input "********"
click at [634, 362] on div at bounding box center [555, 358] width 200 height 12
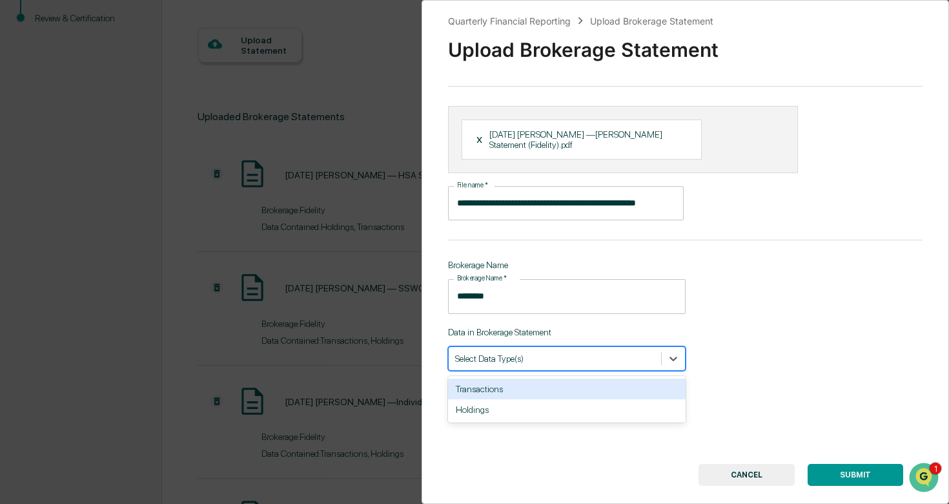
click at [604, 399] on div "Transactions" at bounding box center [567, 388] width 238 height 21
click at [598, 389] on div "Holdings" at bounding box center [567, 388] width 238 height 21
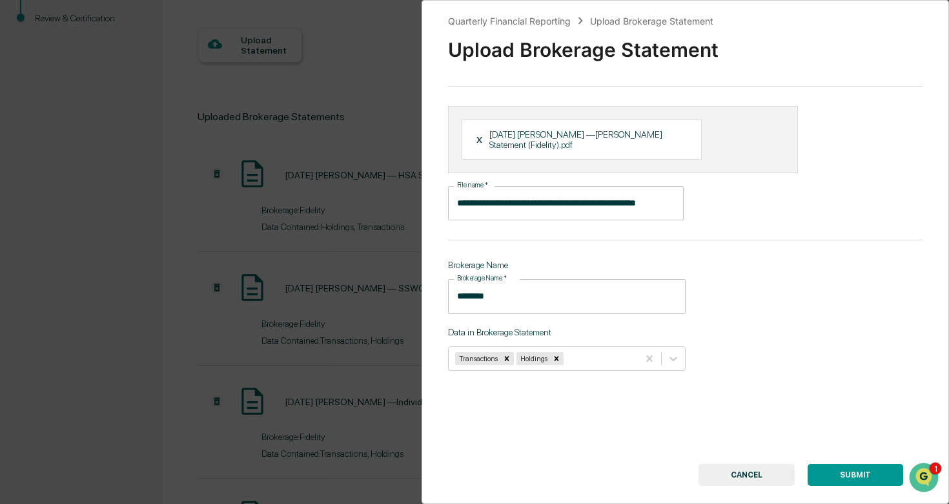
click at [834, 466] on button "SUBMIT" at bounding box center [856, 475] width 96 height 22
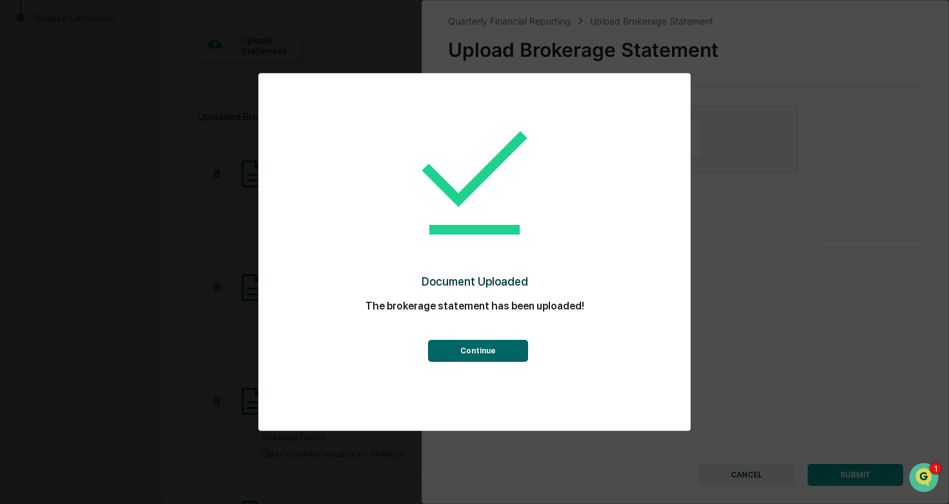
click at [504, 355] on button "Continue" at bounding box center [478, 351] width 100 height 22
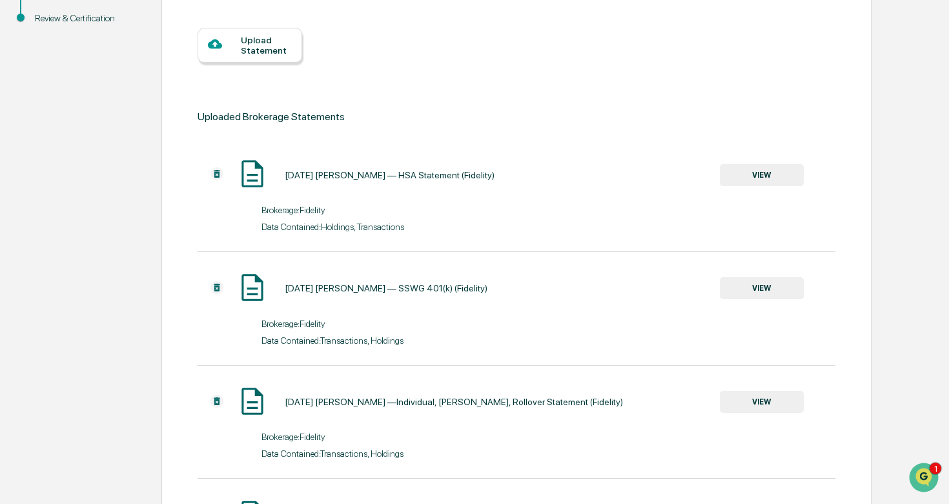
click at [264, 48] on div "Upload Statement" at bounding box center [266, 45] width 51 height 21
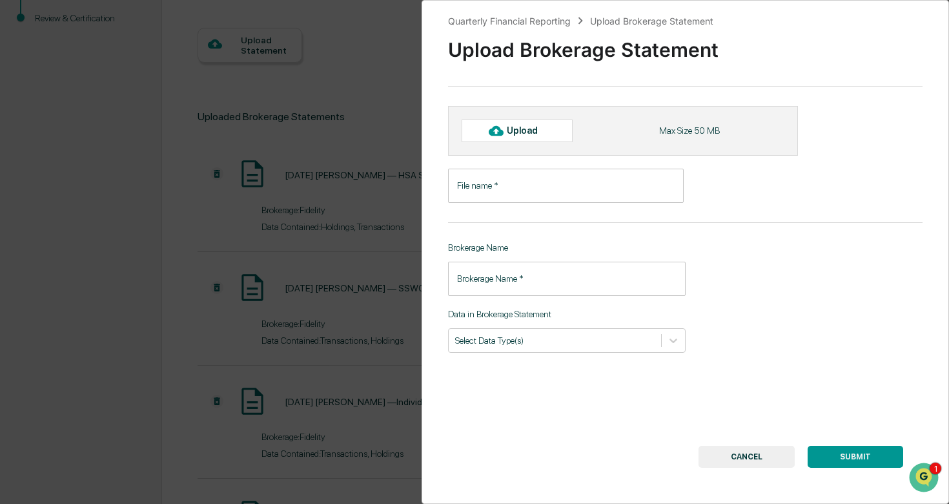
click at [542, 122] on div "Upload" at bounding box center [517, 130] width 111 height 22
type input "**********"
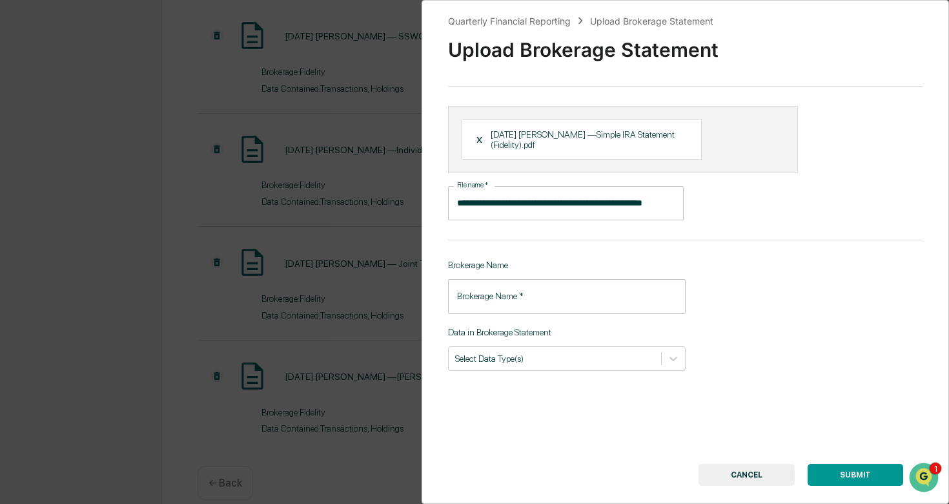
scroll to position [484, 0]
click at [507, 305] on input "Brokerage Name   *" at bounding box center [567, 296] width 238 height 34
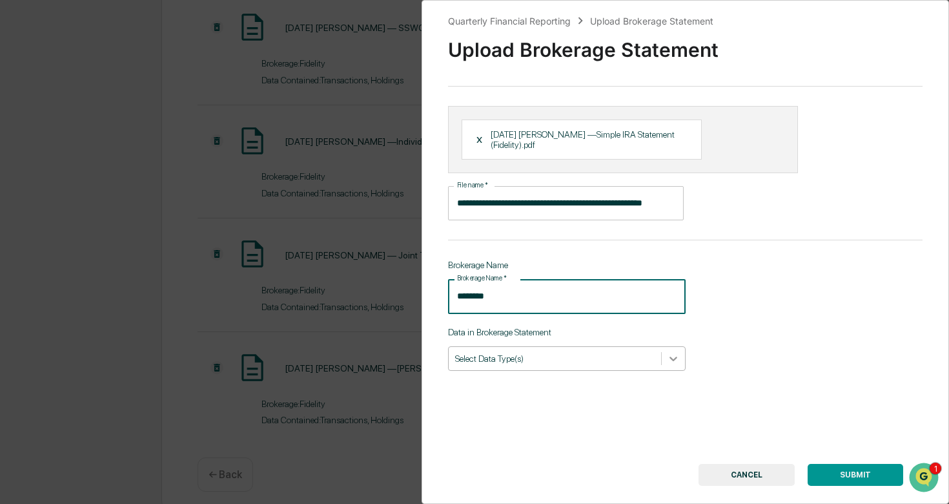
type input "********"
click at [662, 362] on div at bounding box center [673, 358] width 23 height 23
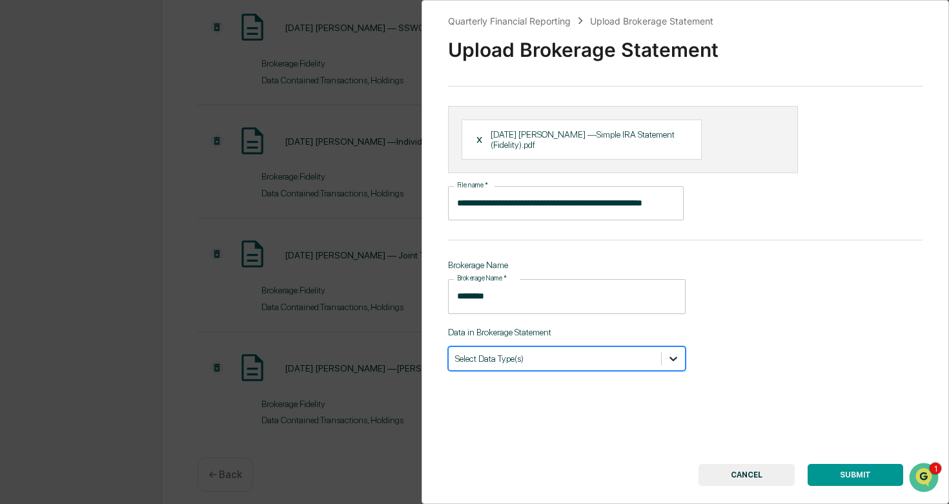
click at [665, 358] on div at bounding box center [673, 358] width 23 height 23
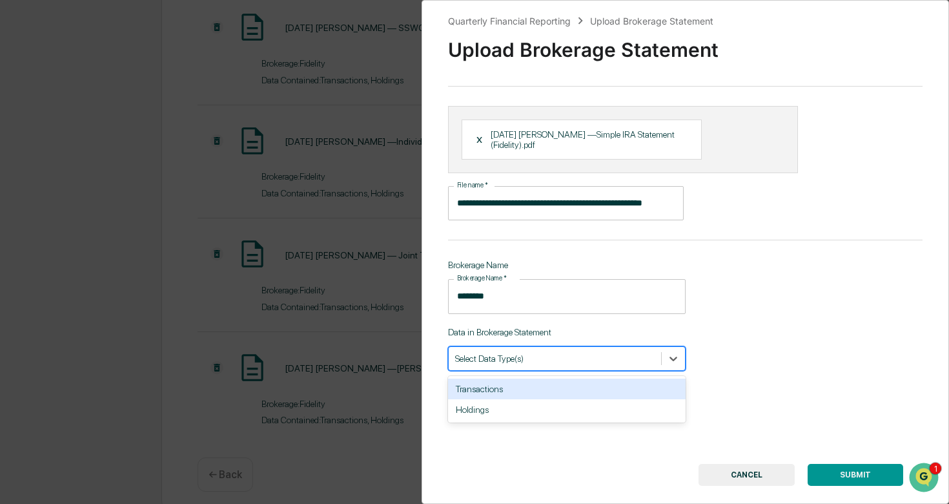
click at [649, 391] on div "Transactions" at bounding box center [567, 388] width 238 height 21
click at [647, 392] on div "Holdings" at bounding box center [567, 388] width 238 height 21
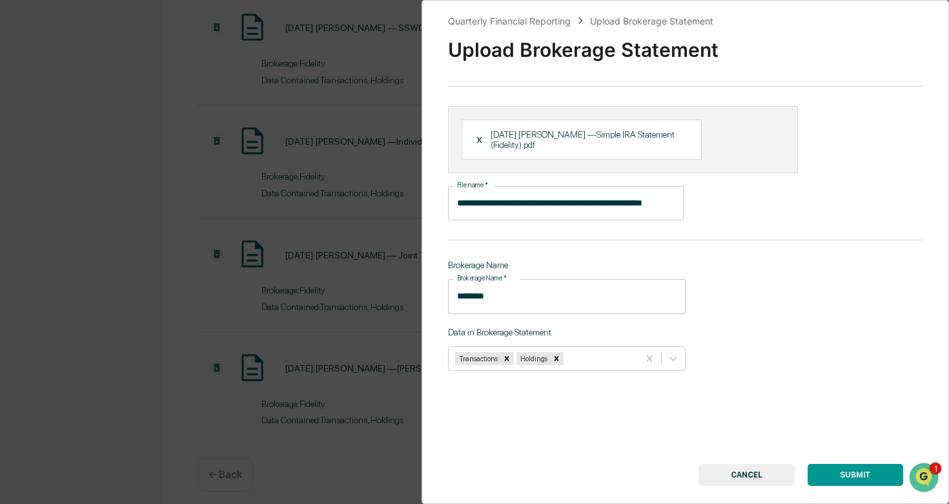
click at [839, 471] on button "SUBMIT" at bounding box center [856, 475] width 96 height 22
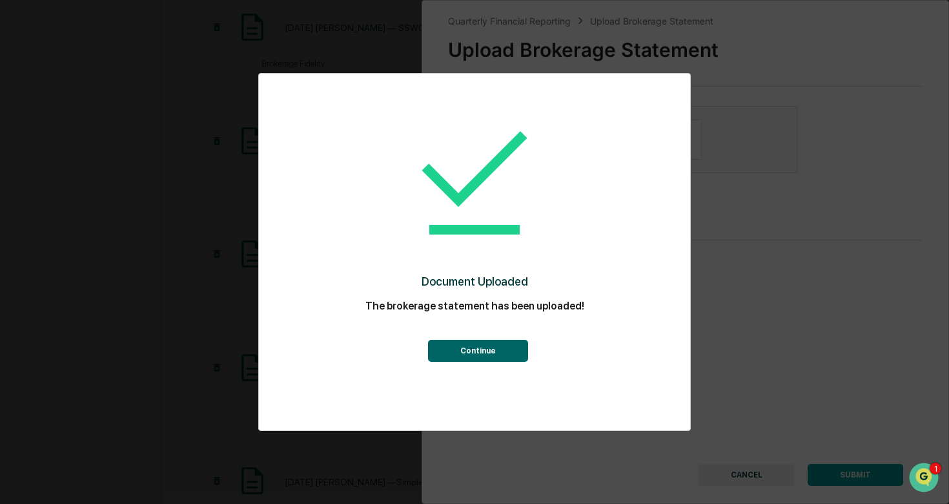
click at [503, 342] on button "Continue" at bounding box center [478, 351] width 100 height 22
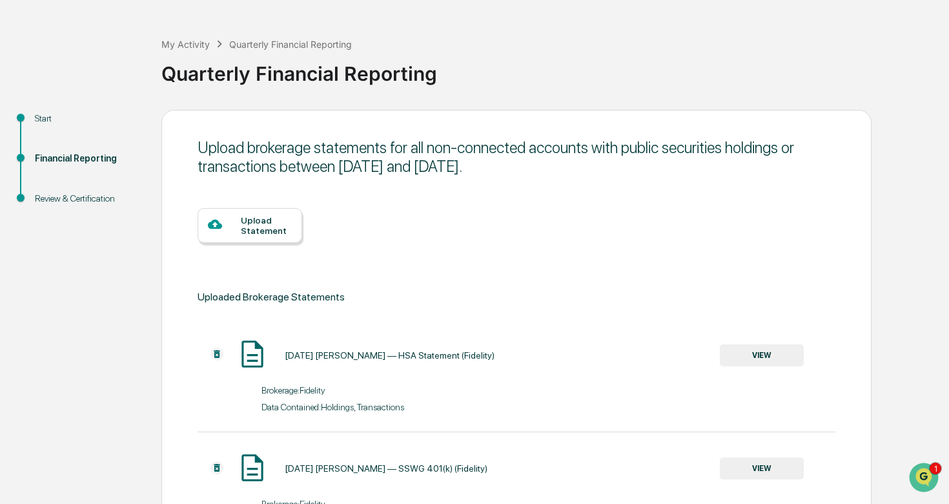
scroll to position [48, 0]
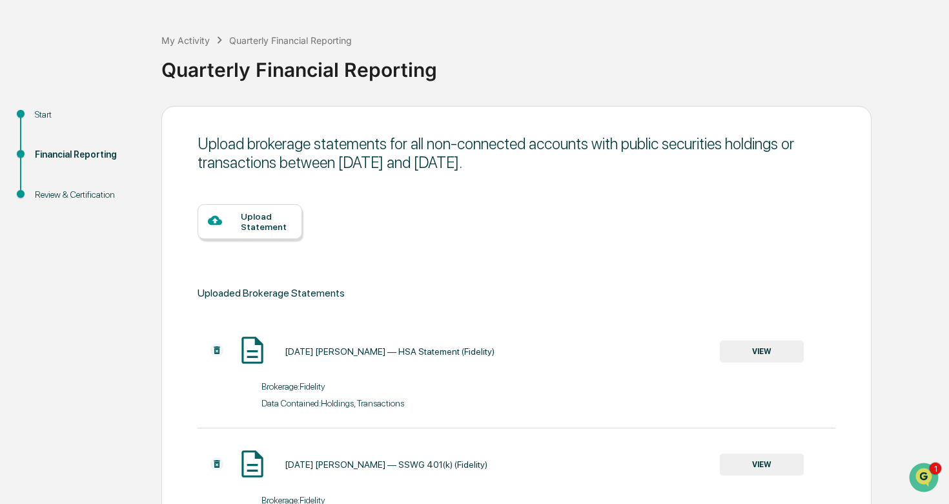
click at [267, 236] on div "Upload Statement" at bounding box center [250, 221] width 105 height 35
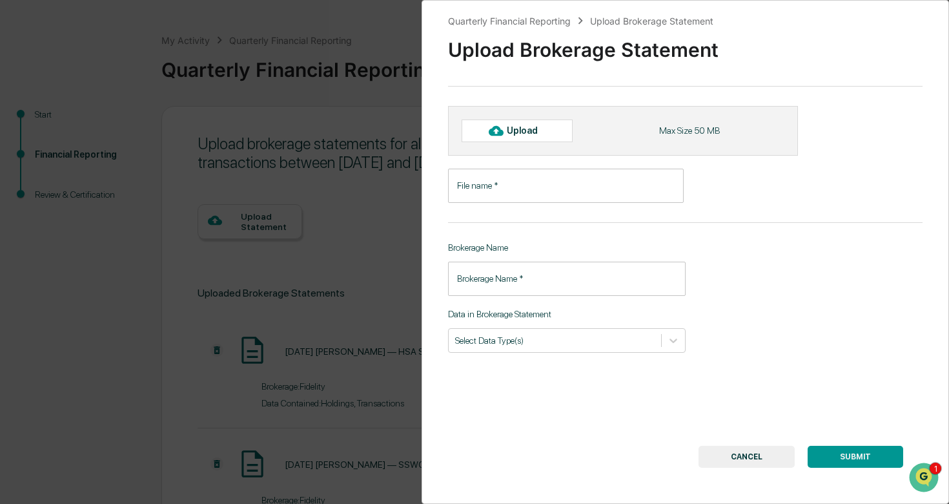
click at [493, 134] on icon at bounding box center [496, 131] width 14 height 10
type input "**********"
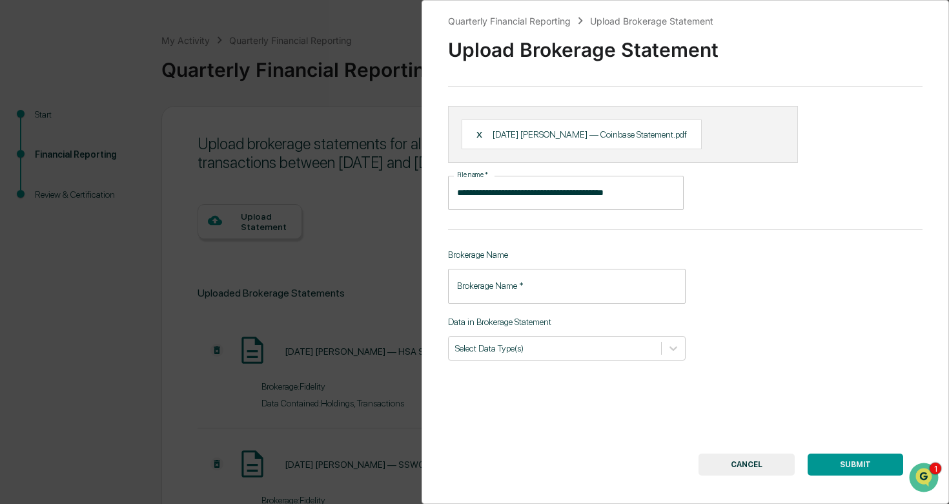
click at [599, 300] on input "Brokerage Name   *" at bounding box center [567, 286] width 238 height 34
type input "********"
click at [679, 354] on icon at bounding box center [673, 348] width 13 height 13
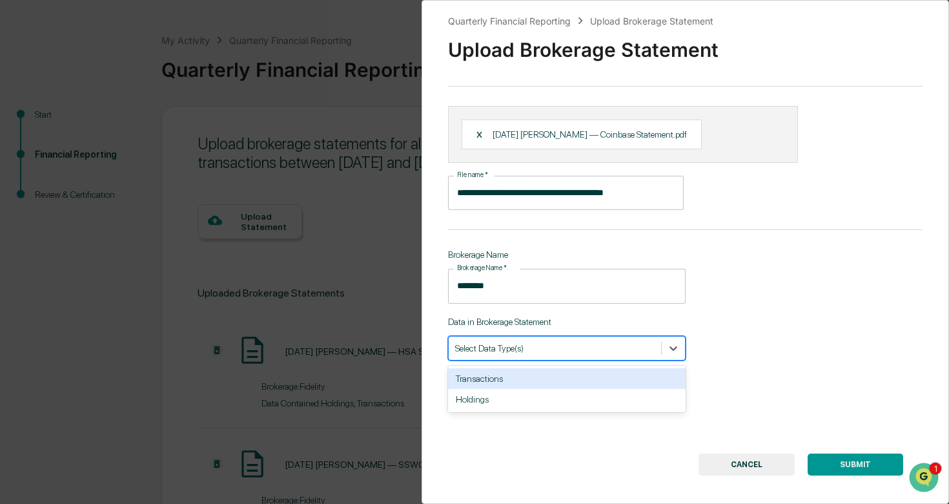
click at [643, 389] on div "Transactions" at bounding box center [567, 378] width 238 height 21
click at [633, 389] on div "Holdings" at bounding box center [567, 378] width 238 height 21
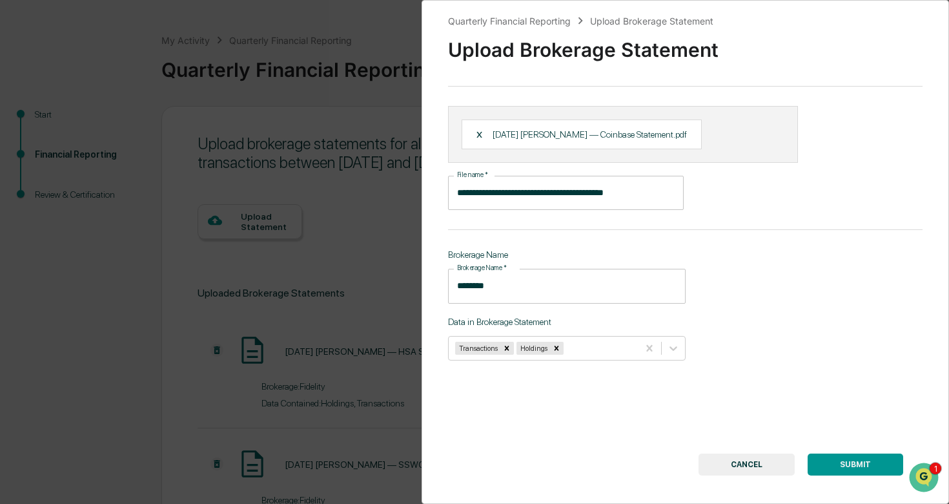
click at [826, 471] on button "SUBMIT" at bounding box center [856, 464] width 96 height 22
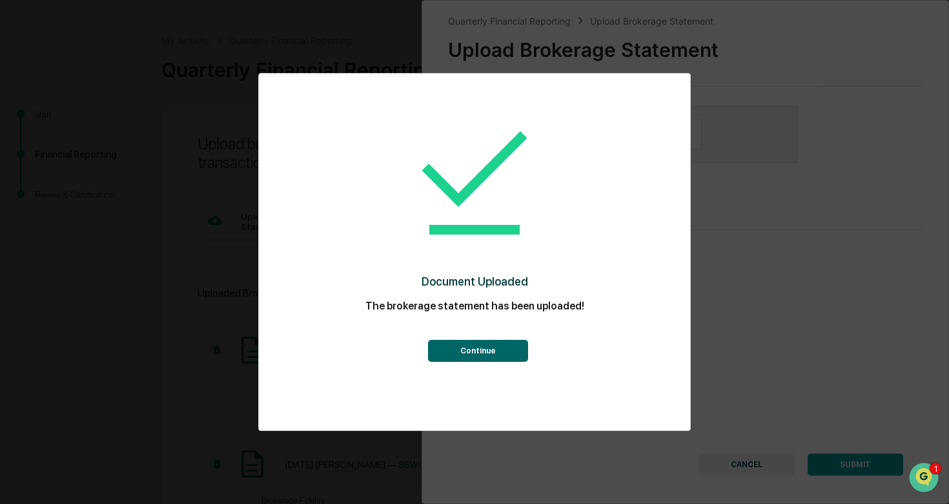
click at [498, 354] on button "Continue" at bounding box center [478, 351] width 100 height 22
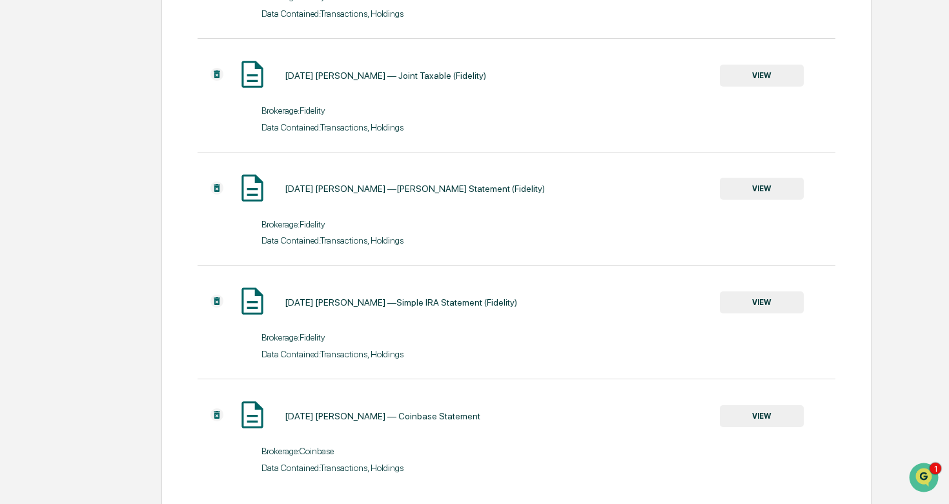
scroll to position [725, 0]
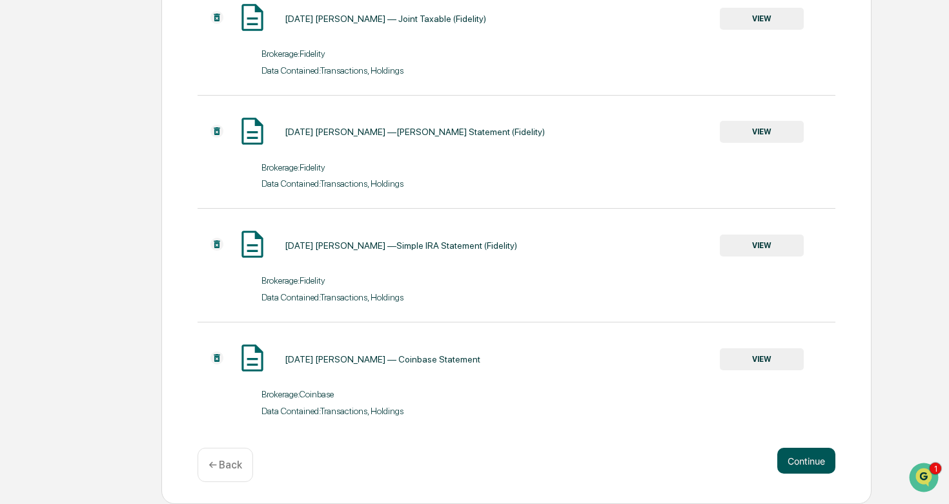
click at [777, 456] on button "Continue" at bounding box center [806, 460] width 58 height 26
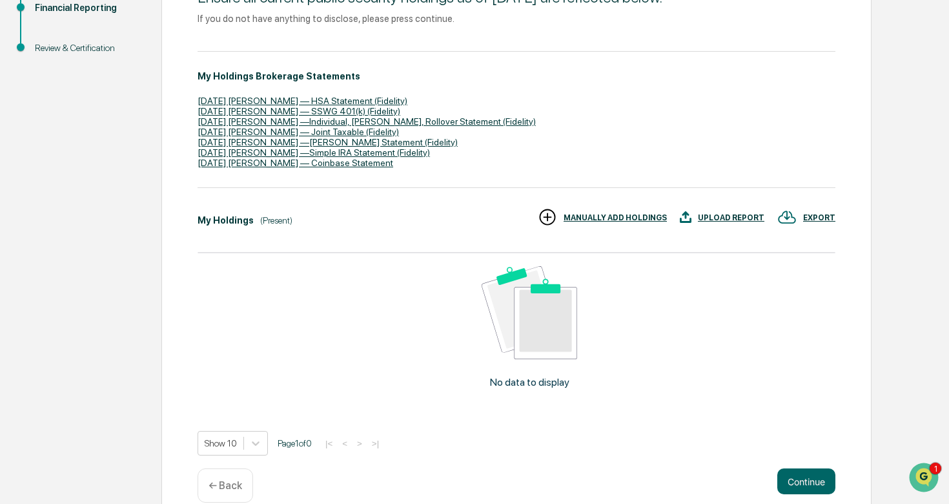
scroll to position [217, 0]
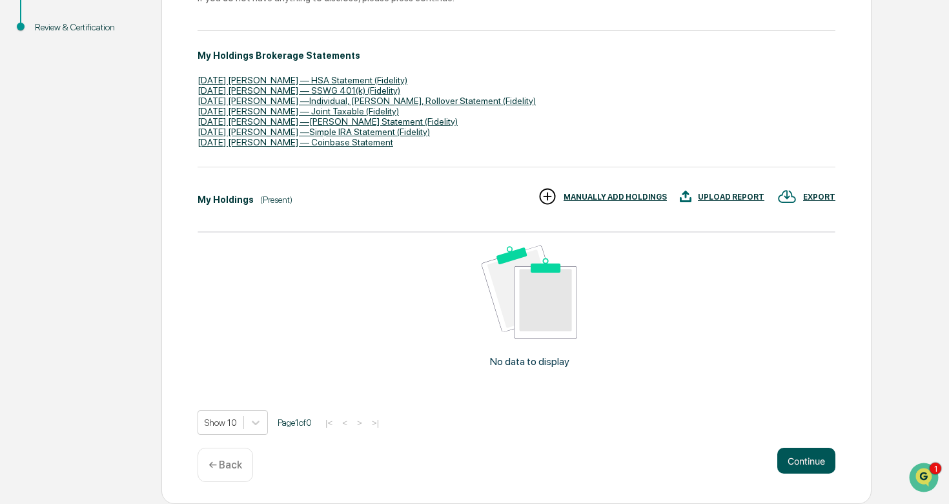
click at [793, 460] on button "Continue" at bounding box center [806, 460] width 58 height 26
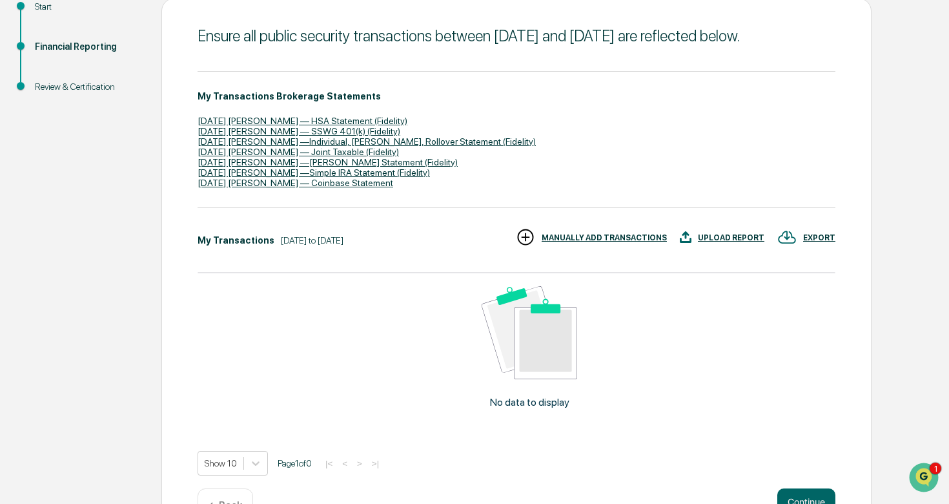
scroll to position [132, 0]
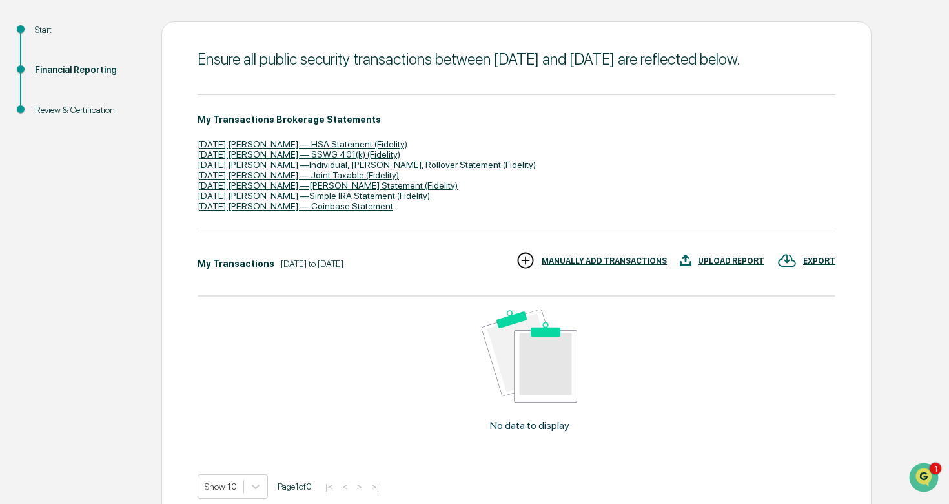
click at [806, 272] on div "EXPORT" at bounding box center [806, 261] width 58 height 21
click at [808, 337] on p "pdf" at bounding box center [815, 339] width 15 height 14
click at [391, 271] on div at bounding box center [474, 252] width 949 height 504
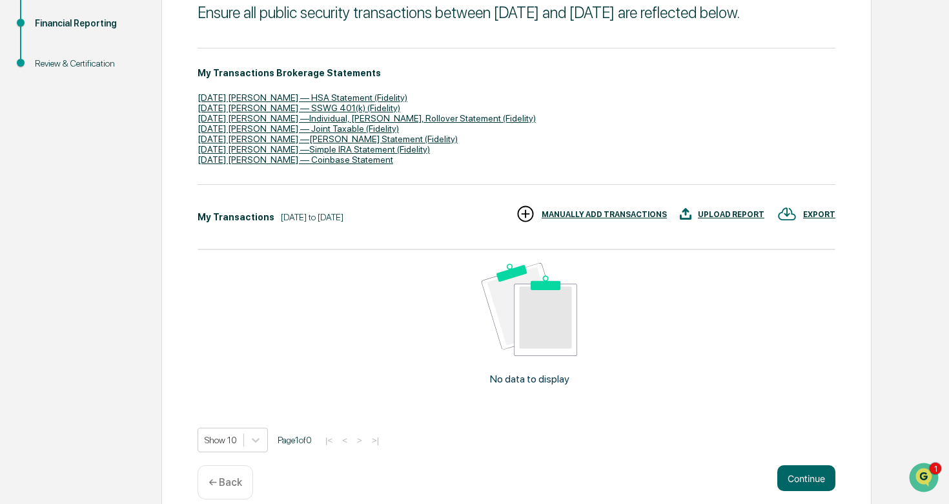
scroll to position [216, 0]
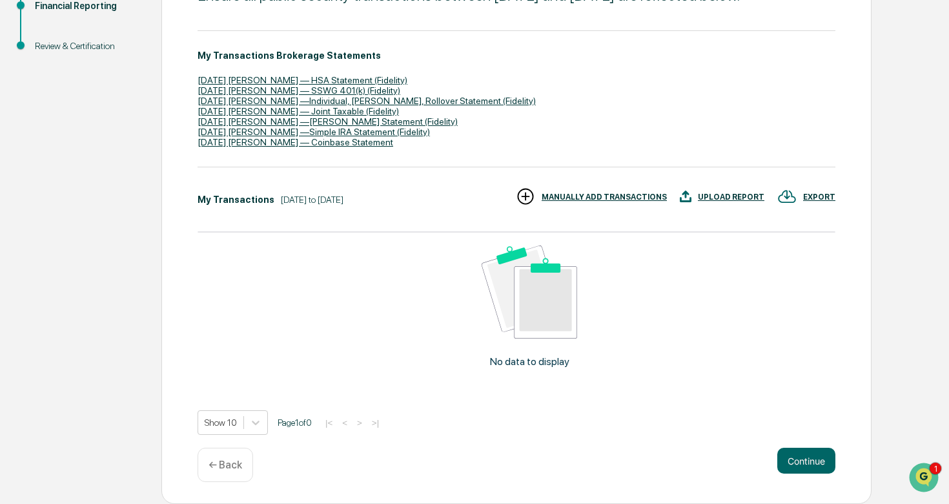
click at [536, 201] on div "MANUALLY ADD TRANSACTIONS" at bounding box center [591, 197] width 151 height 21
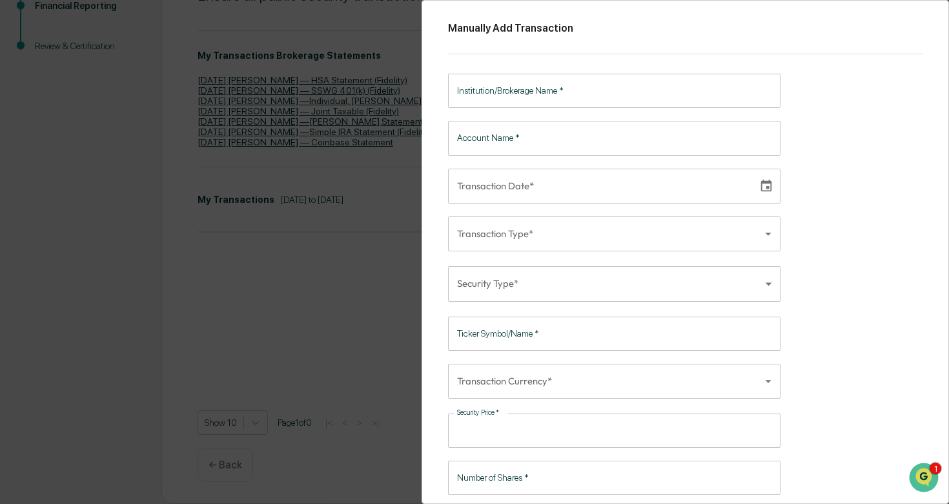
click at [380, 30] on div "Manually Add Transaction Institution/Brokerage Name   * Institution/Brokerage N…" at bounding box center [474, 252] width 949 height 504
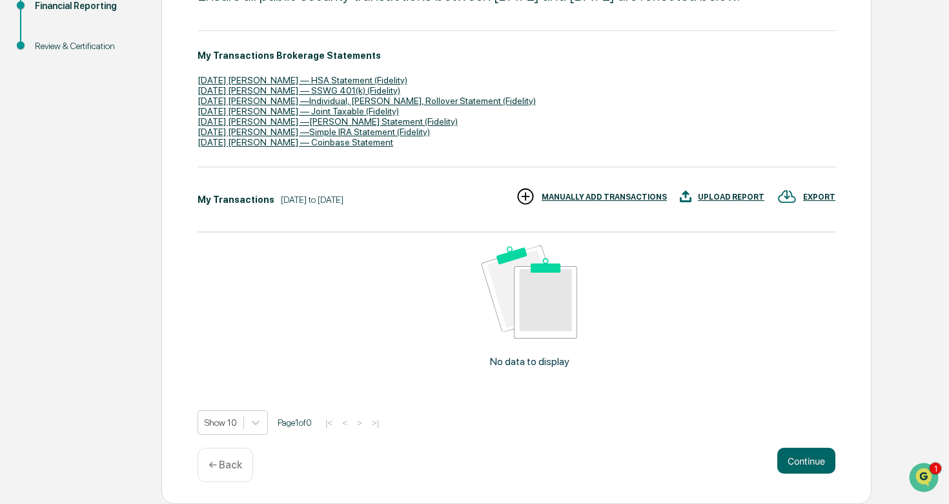
scroll to position [0, 0]
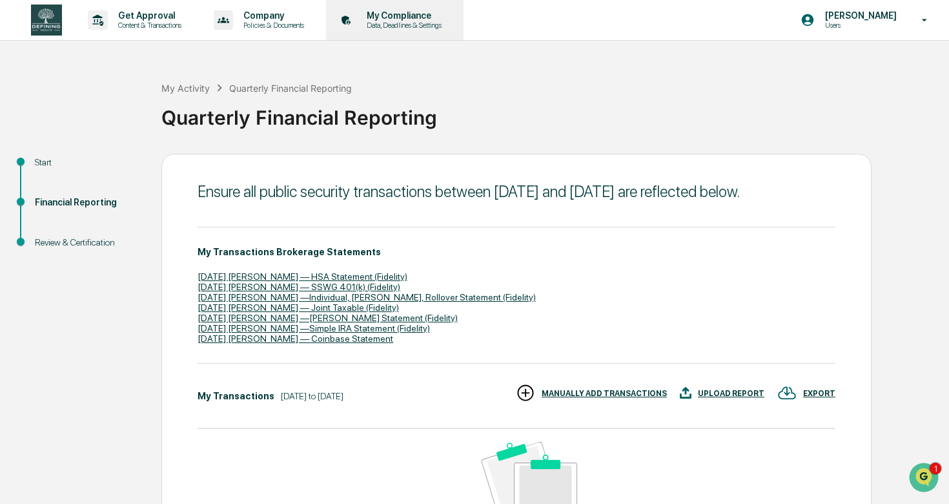
click at [425, 28] on p "Data, Deadlines & Settings" at bounding box center [402, 25] width 92 height 9
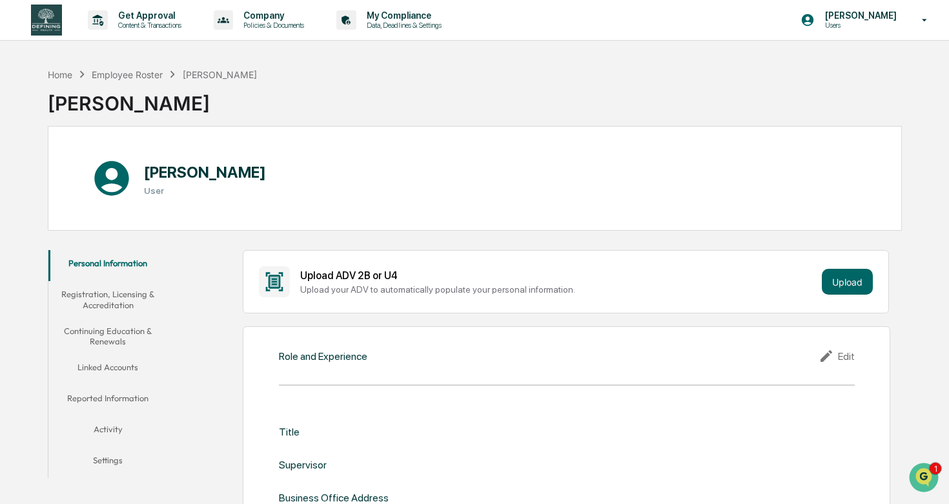
click at [161, 363] on button "Linked Accounts" at bounding box center [107, 369] width 119 height 31
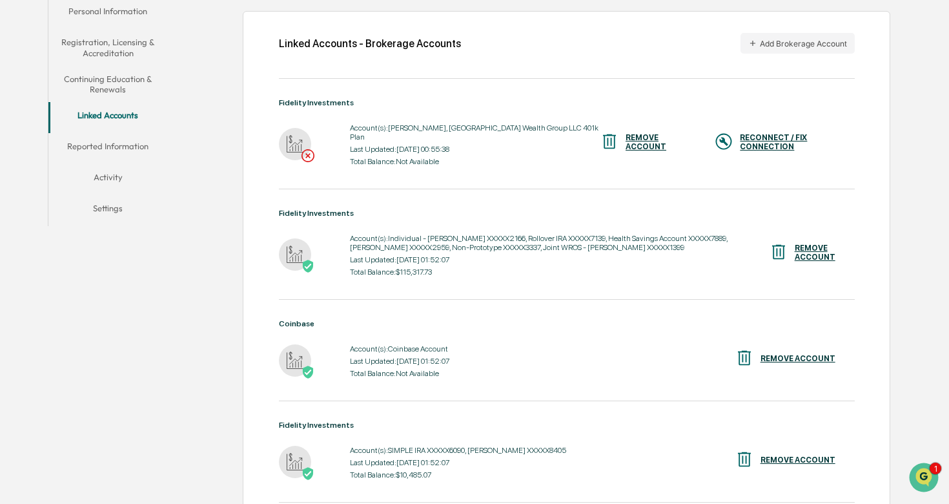
scroll to position [256, 0]
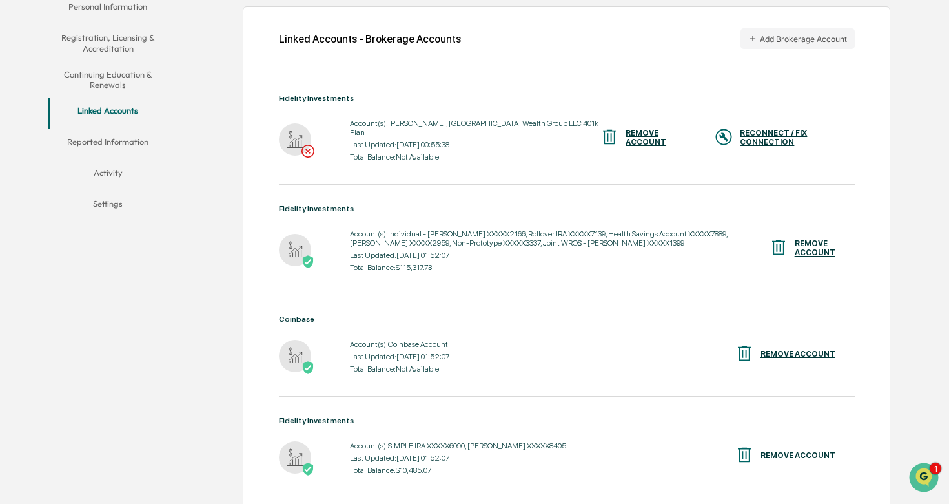
click at [755, 145] on div "RECONNECT / FIX CONNECTION" at bounding box center [797, 137] width 114 height 18
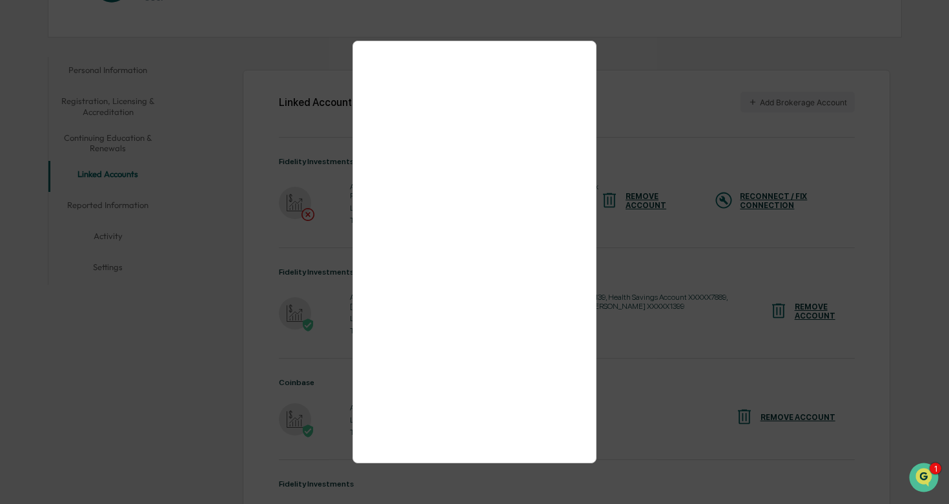
scroll to position [419, 0]
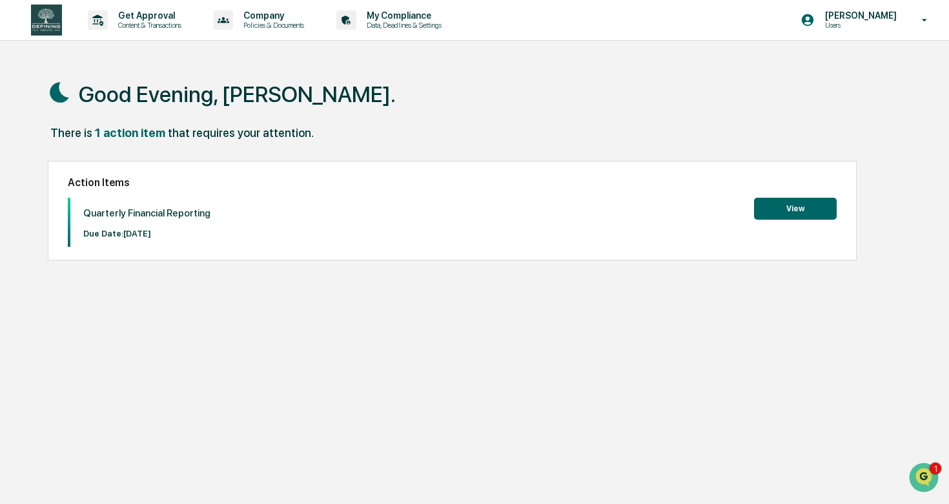
click at [762, 209] on button "View" at bounding box center [795, 209] width 83 height 22
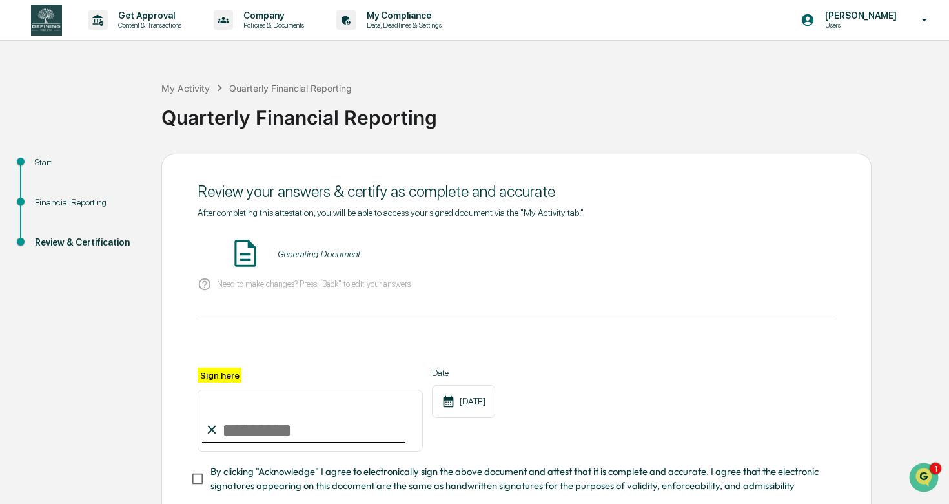
click at [294, 253] on div "Generating Document" at bounding box center [319, 254] width 83 height 10
click at [233, 261] on img at bounding box center [245, 253] width 32 height 32
click at [223, 287] on p "Need to make changes? Press "Back" to edit your answers" at bounding box center [314, 284] width 194 height 10
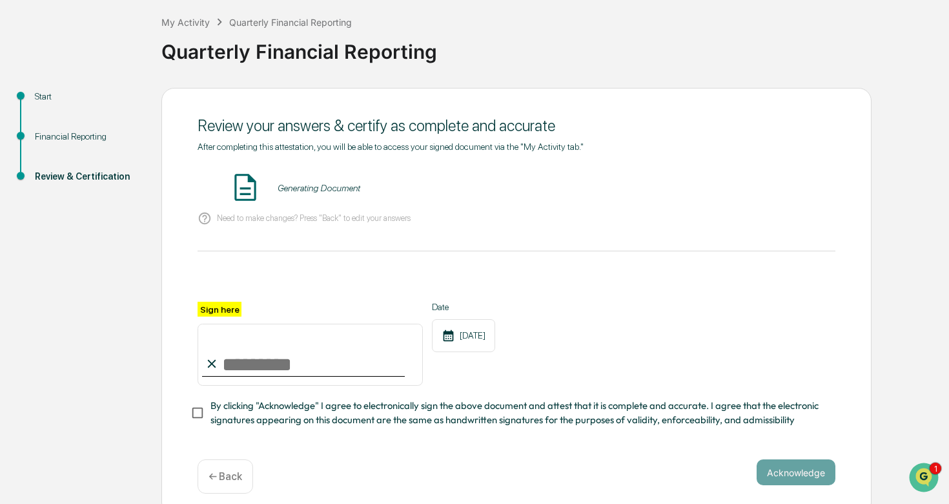
scroll to position [77, 0]
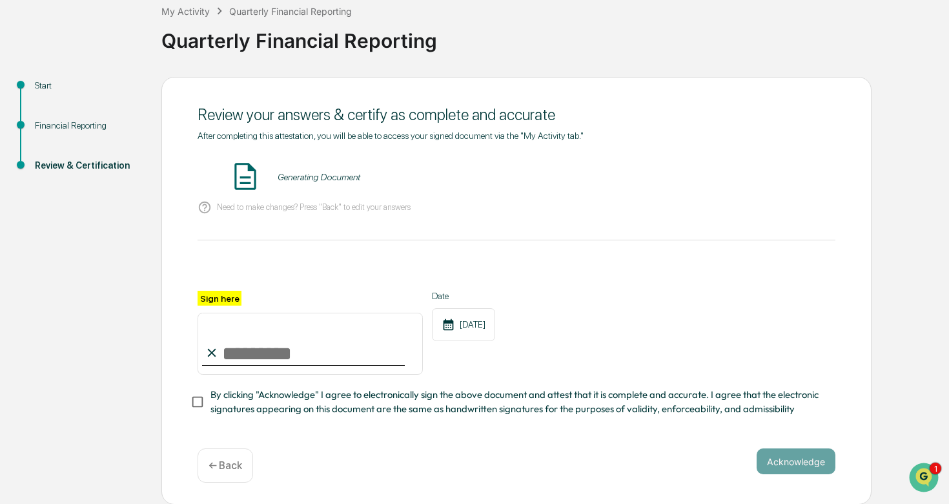
click at [260, 339] on input "Sign here" at bounding box center [310, 344] width 225 height 62
type input "*"
type input "**********"
click at [781, 448] on button "Acknowledge" at bounding box center [796, 461] width 79 height 26
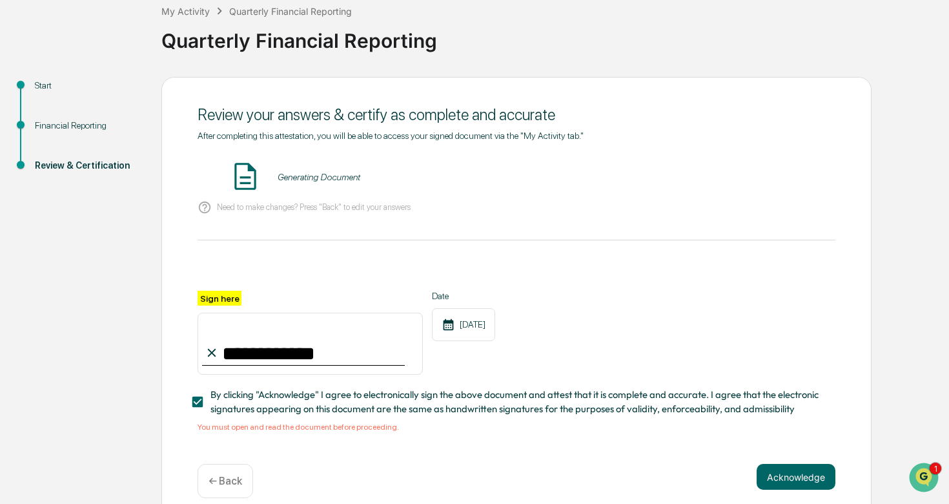
click at [249, 181] on img at bounding box center [245, 176] width 32 height 32
click at [308, 180] on div "Generating Document" at bounding box center [319, 177] width 83 height 10
click at [369, 169] on div "Generating Document" at bounding box center [517, 177] width 638 height 34
click at [111, 129] on div "Financial Reporting" at bounding box center [88, 126] width 106 height 14
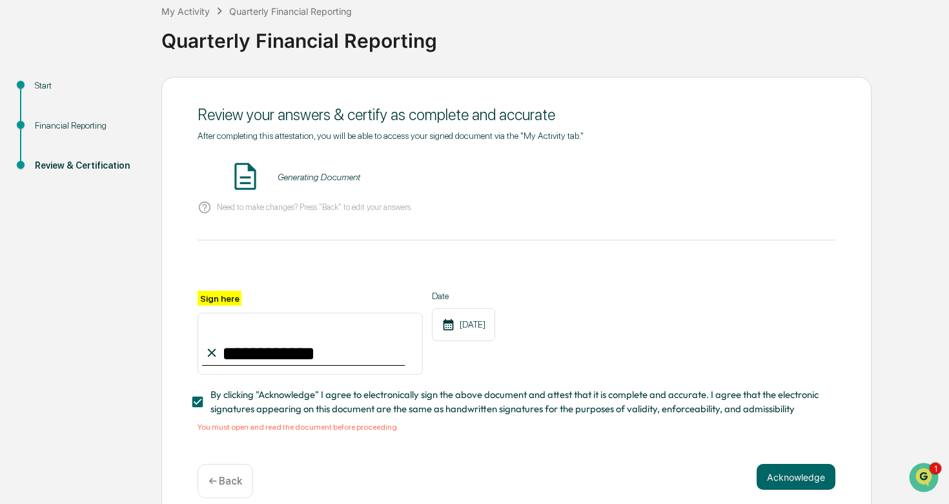
scroll to position [17, 0]
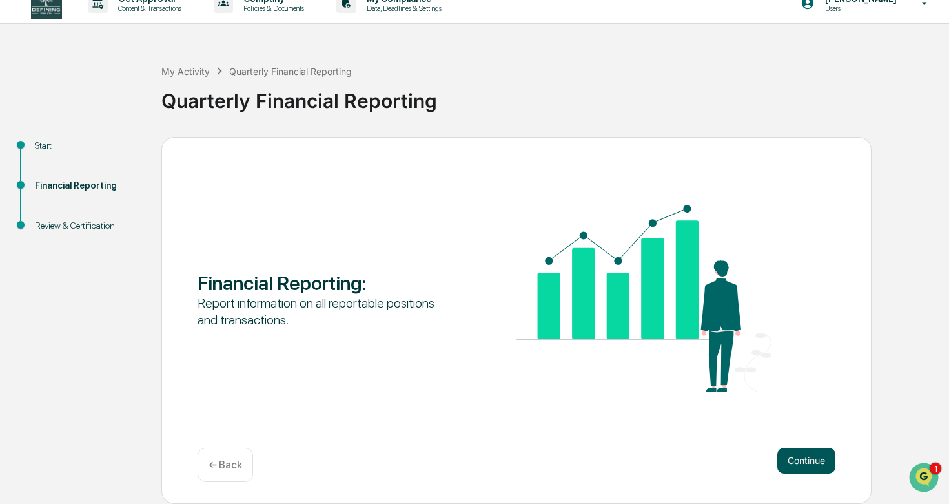
click at [806, 467] on button "Continue" at bounding box center [806, 460] width 58 height 26
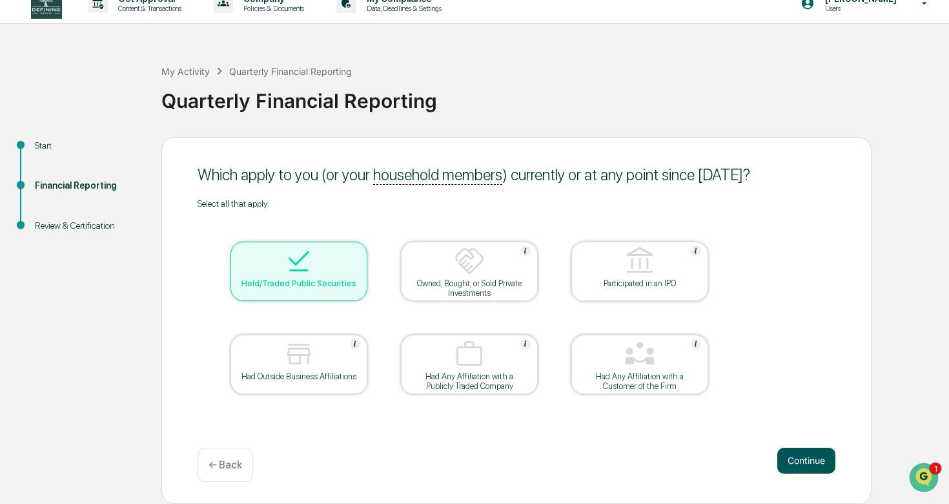
click at [811, 464] on button "Continue" at bounding box center [806, 460] width 58 height 26
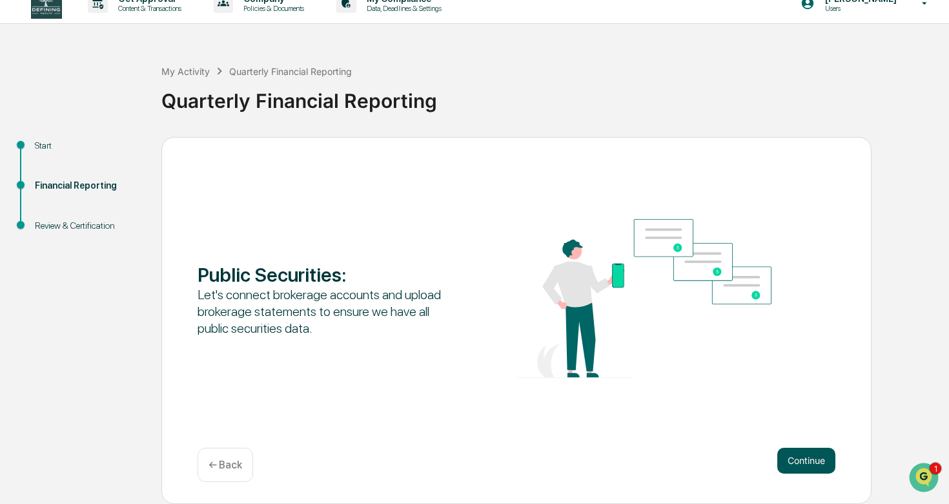
click at [803, 463] on button "Continue" at bounding box center [806, 460] width 58 height 26
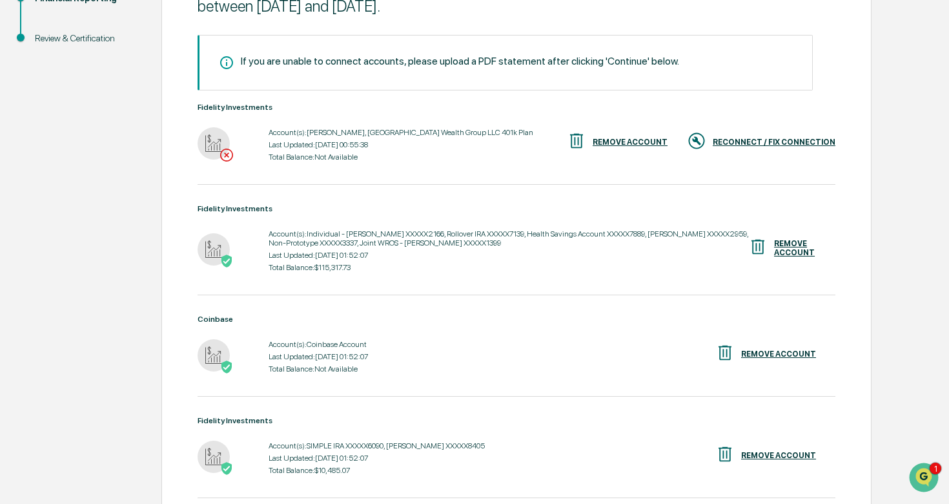
scroll to position [306, 0]
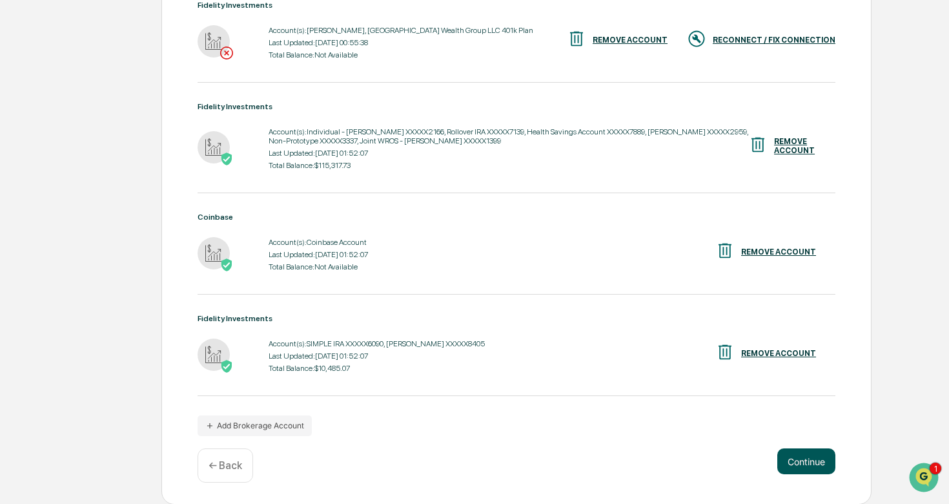
click at [777, 451] on button "Continue" at bounding box center [806, 461] width 58 height 26
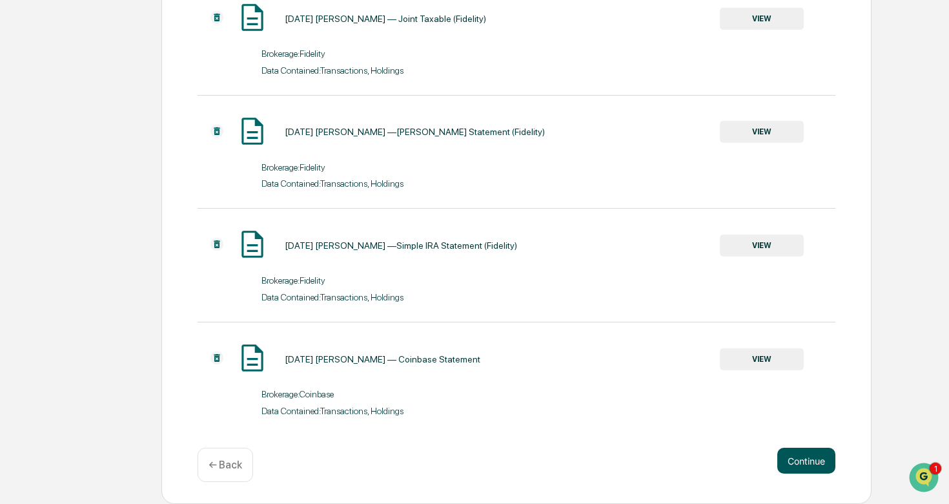
click at [789, 459] on button "Continue" at bounding box center [806, 460] width 58 height 26
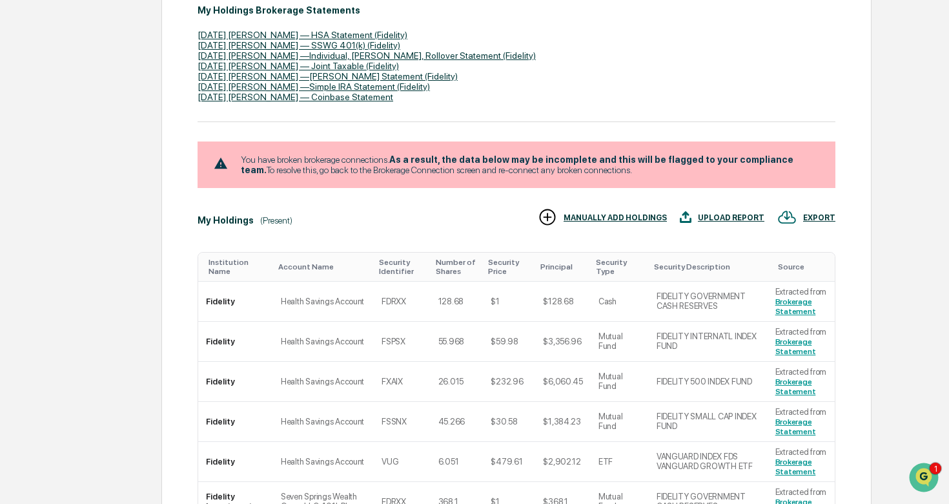
scroll to position [602, 0]
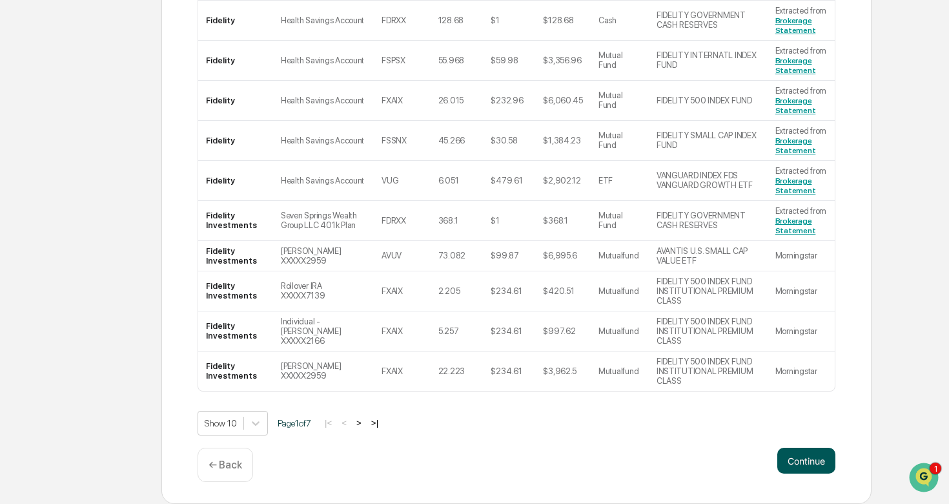
click at [807, 462] on button "Continue" at bounding box center [806, 460] width 58 height 26
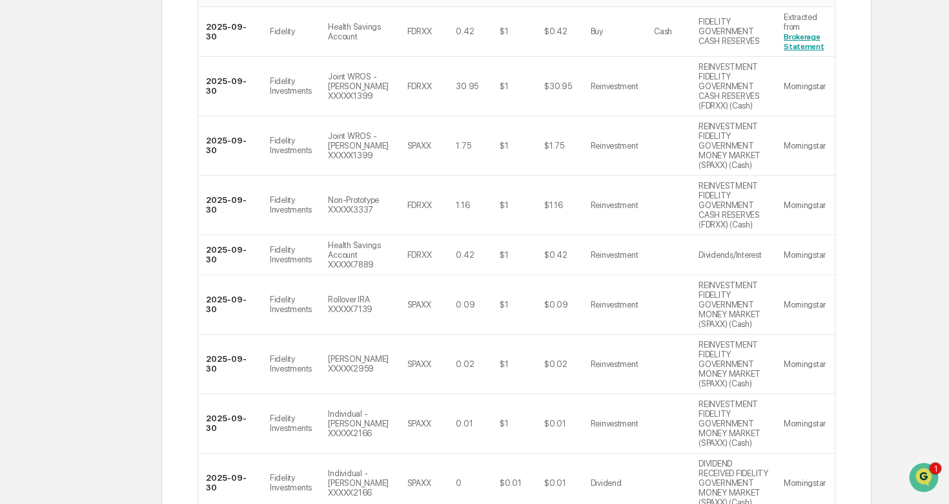
scroll to position [756, 0]
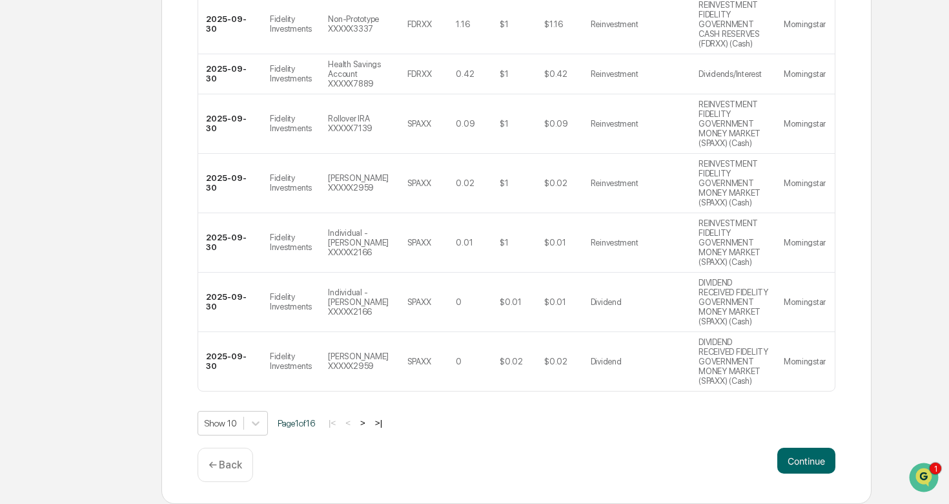
click at [386, 423] on button ">|" at bounding box center [378, 422] width 15 height 11
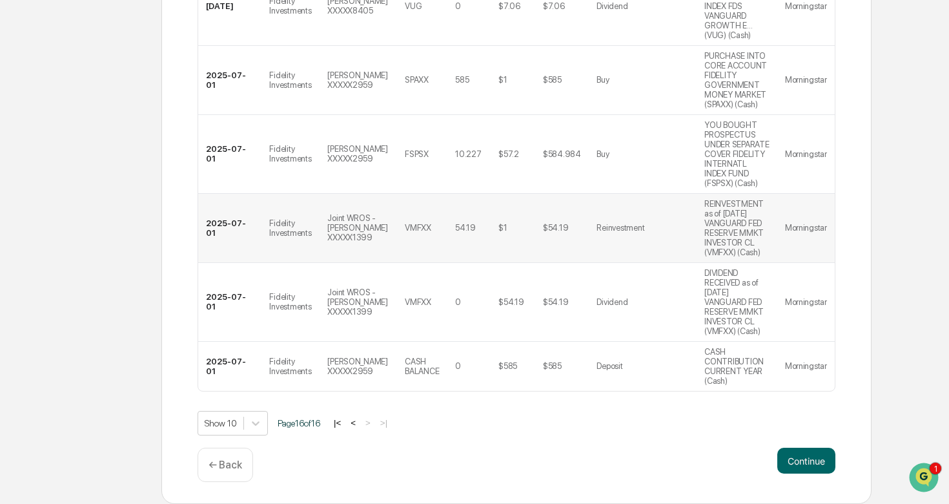
scroll to position [950, 0]
click at [788, 453] on button "Continue" at bounding box center [806, 460] width 58 height 26
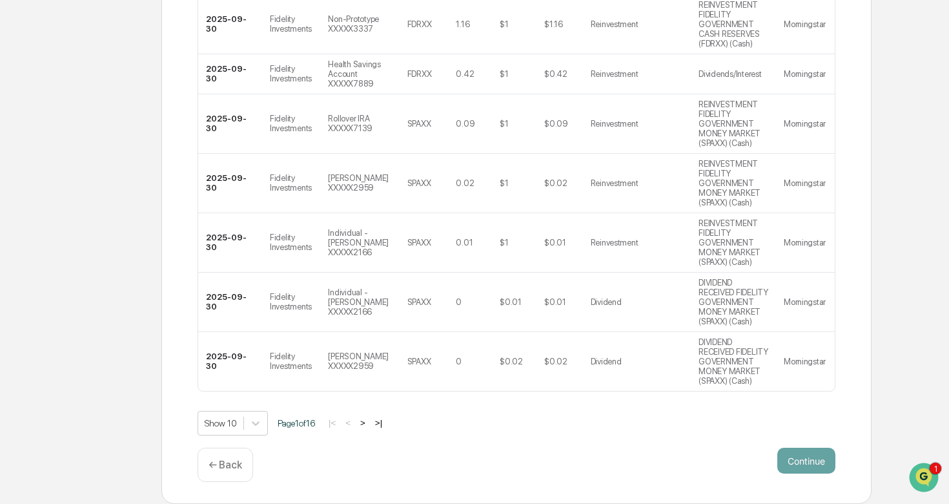
scroll to position [57, 0]
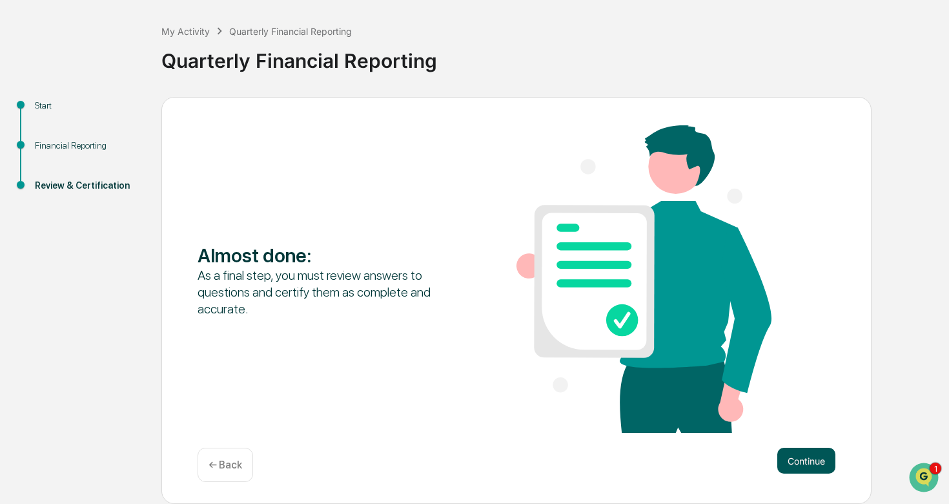
click at [792, 462] on button "Continue" at bounding box center [806, 460] width 58 height 26
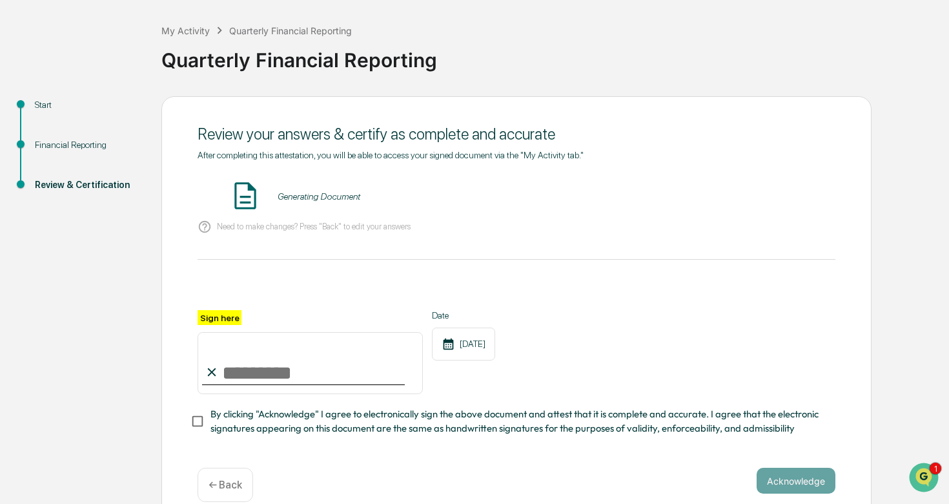
click at [308, 199] on div "Generating Document" at bounding box center [319, 196] width 83 height 10
click at [248, 196] on img at bounding box center [245, 195] width 32 height 32
click at [294, 360] on input "Sign here" at bounding box center [310, 363] width 225 height 62
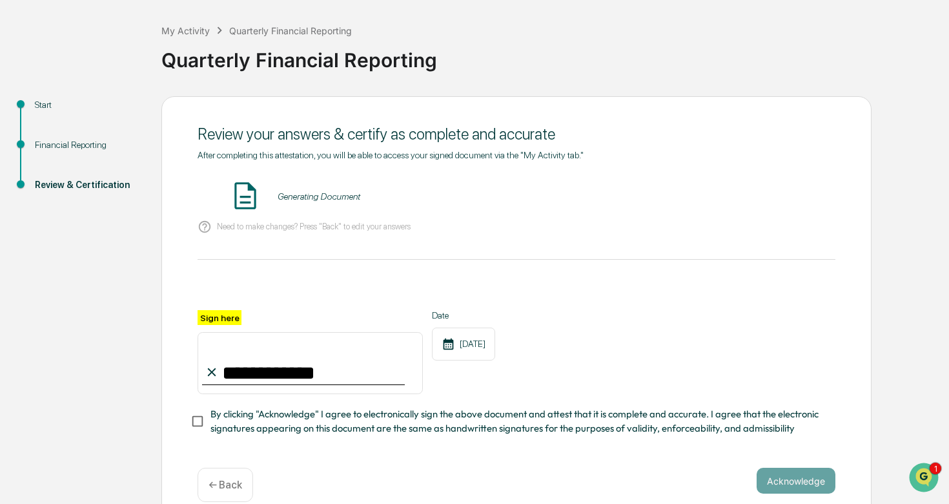
type input "**********"
click at [792, 489] on button "Acknowledge" at bounding box center [796, 480] width 79 height 26
click at [203, 229] on icon at bounding box center [205, 227] width 14 height 14
click at [311, 196] on div "Generating Document" at bounding box center [319, 196] width 83 height 10
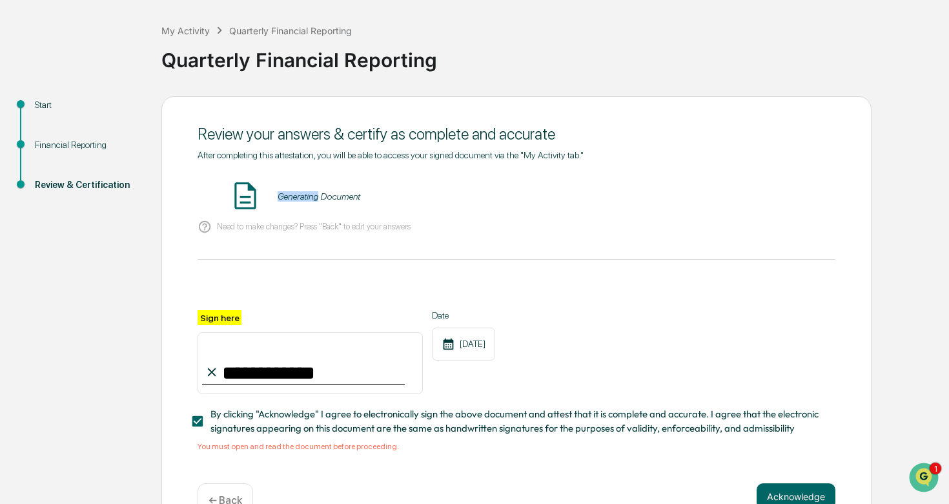
click at [311, 196] on div "Generating Document" at bounding box center [319, 196] width 83 height 10
click at [259, 194] on img at bounding box center [245, 195] width 32 height 32
click at [250, 194] on img at bounding box center [245, 195] width 32 height 32
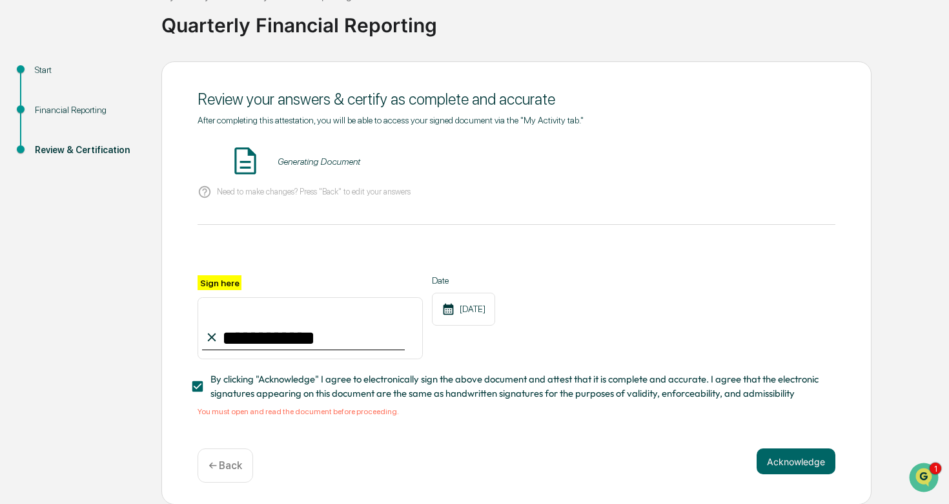
click at [440, 212] on div "**********" at bounding box center [517, 266] width 638 height 302
click at [912, 464] on div "1" at bounding box center [925, 477] width 35 height 32
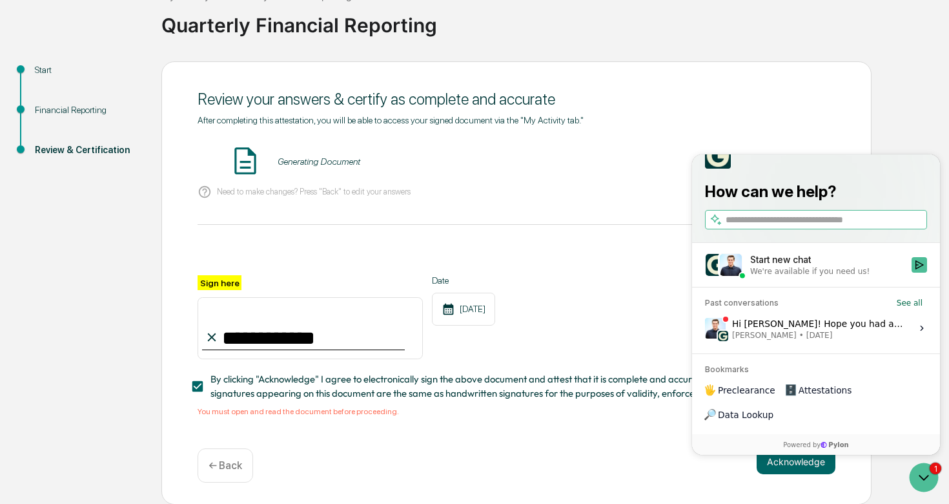
click at [901, 340] on div "Hi [PERSON_NAME]! Hope you had a great weekend. Sorry to hear you're running in…" at bounding box center [818, 328] width 172 height 25
click at [705, 329] on button "View issue" at bounding box center [704, 328] width 1 height 1
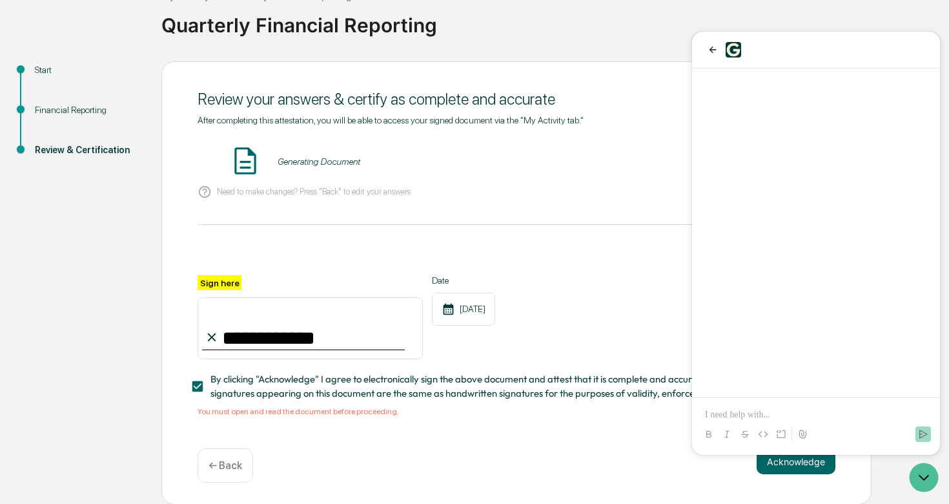
scroll to position [136, 0]
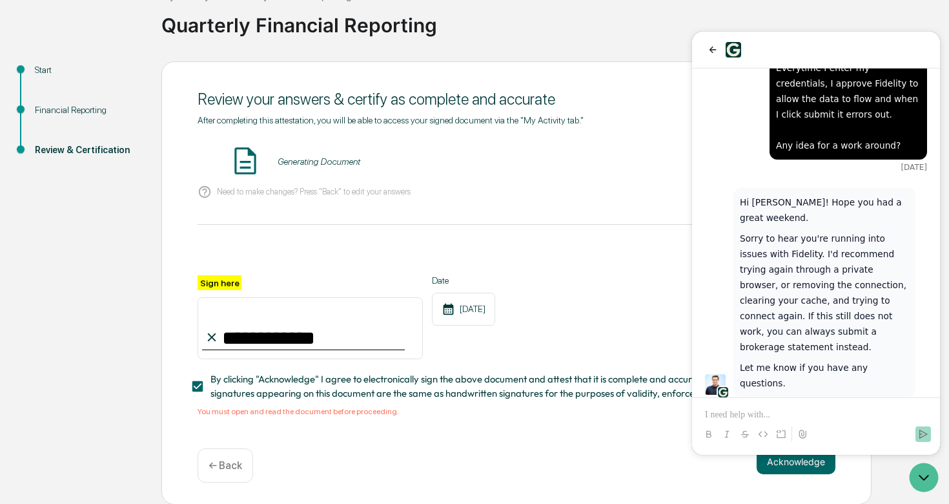
click at [661, 70] on div "**********" at bounding box center [516, 283] width 710 height 444
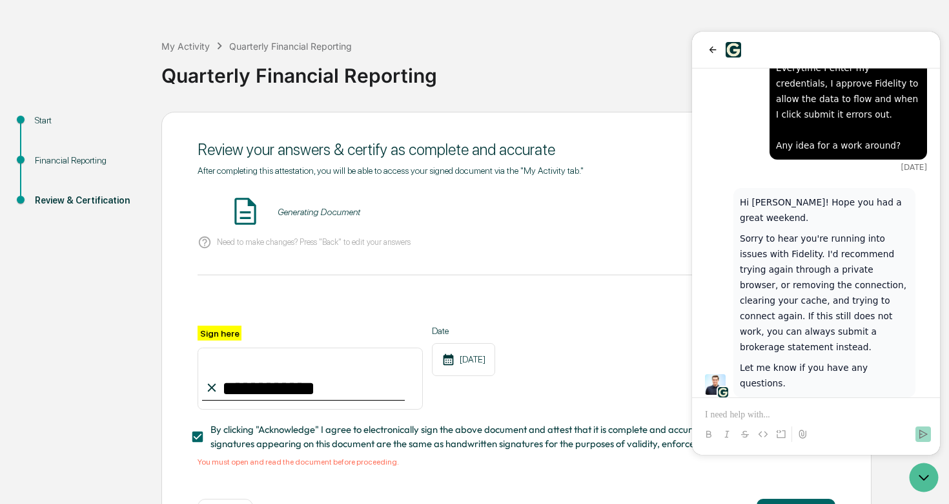
scroll to position [0, 0]
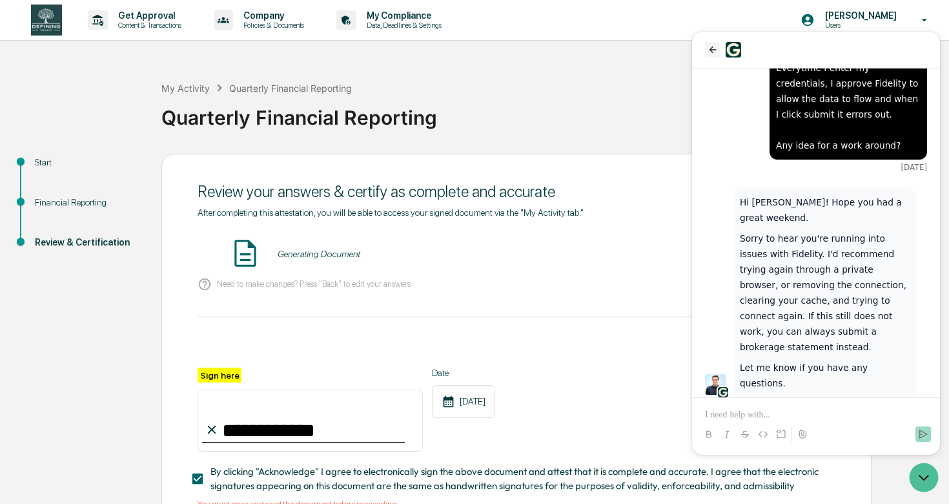
click at [715, 46] on icon "back" at bounding box center [713, 50] width 10 height 10
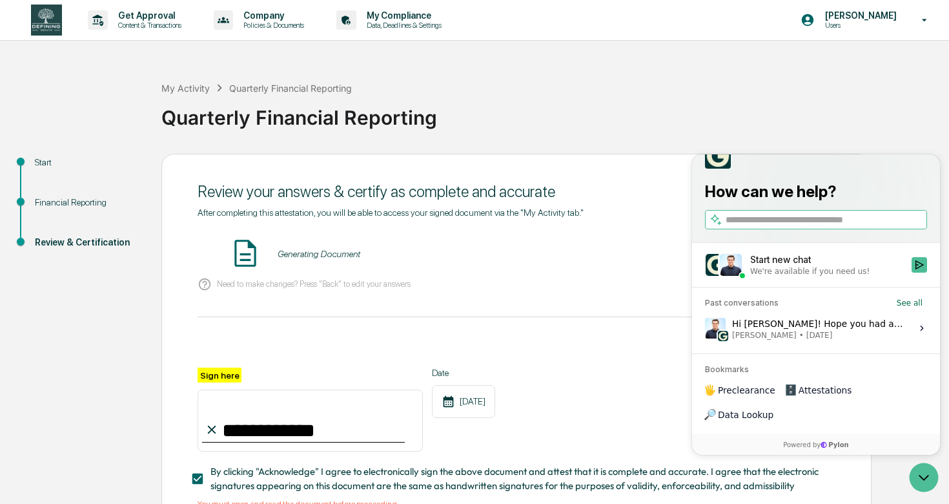
click at [658, 206] on div "Review your answers & certify as complete and accurate" at bounding box center [517, 192] width 638 height 32
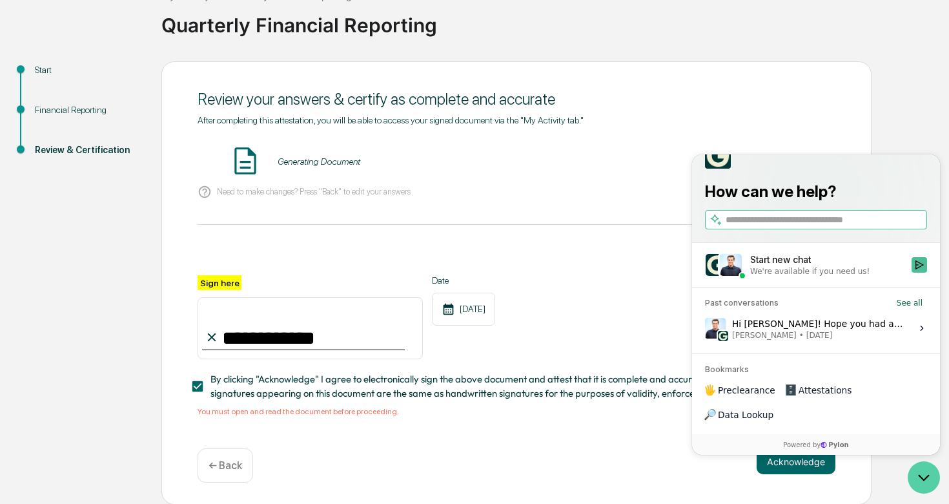
click at [915, 471] on icon "Open customer support" at bounding box center [924, 477] width 32 height 32
